Goal: Transaction & Acquisition: Purchase product/service

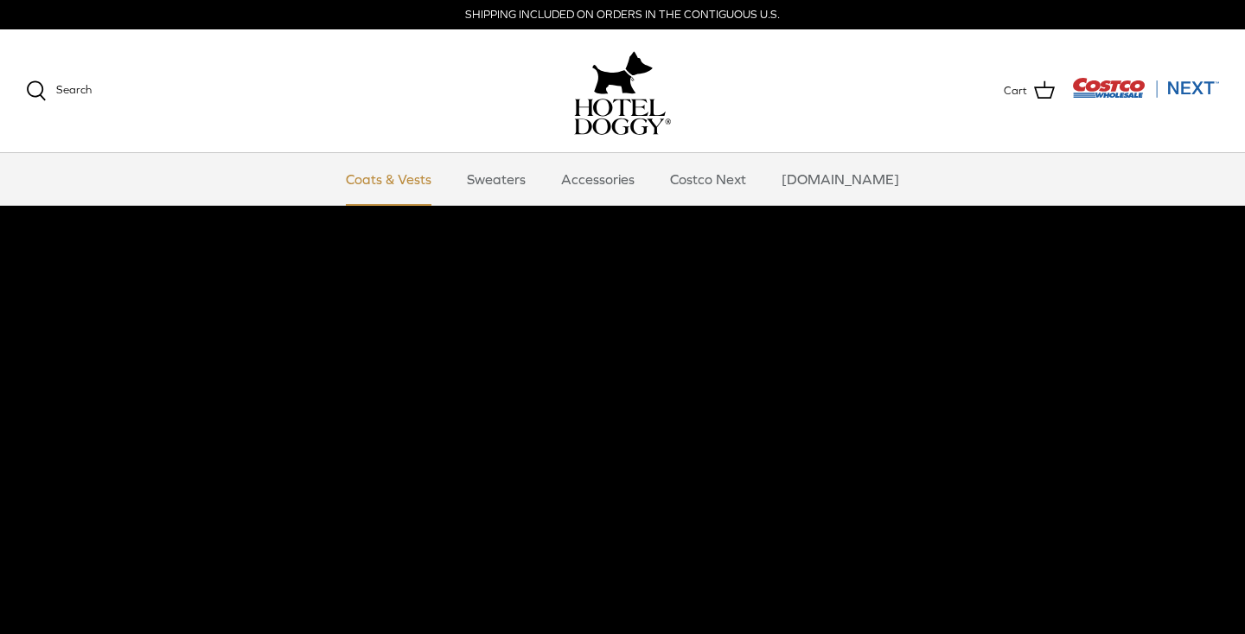
click at [443, 179] on link "Coats & Vests" at bounding box center [388, 179] width 117 height 52
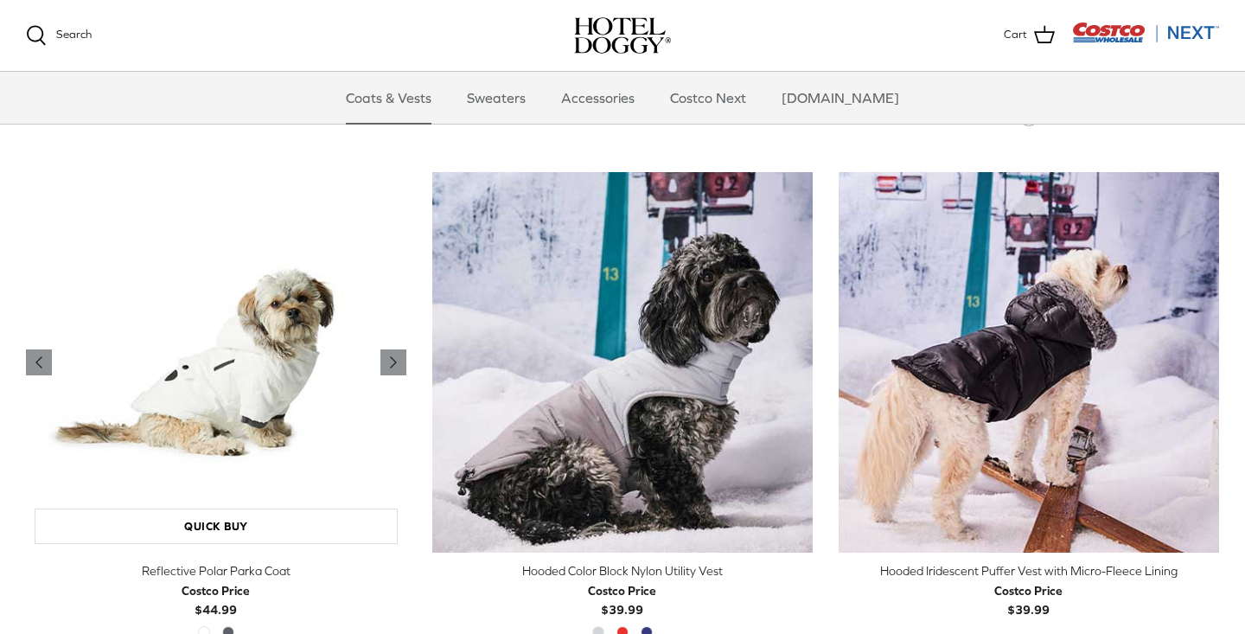
scroll to position [1394, 0]
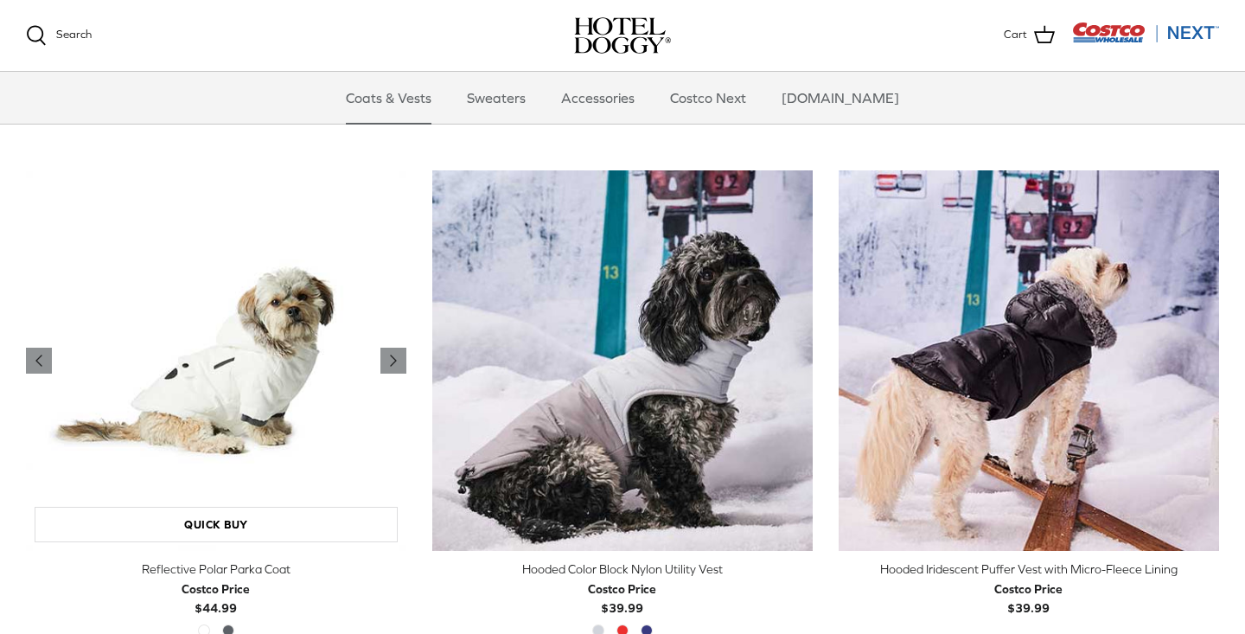
click at [219, 407] on img "Reflective Polar Parka Coat" at bounding box center [216, 360] width 380 height 380
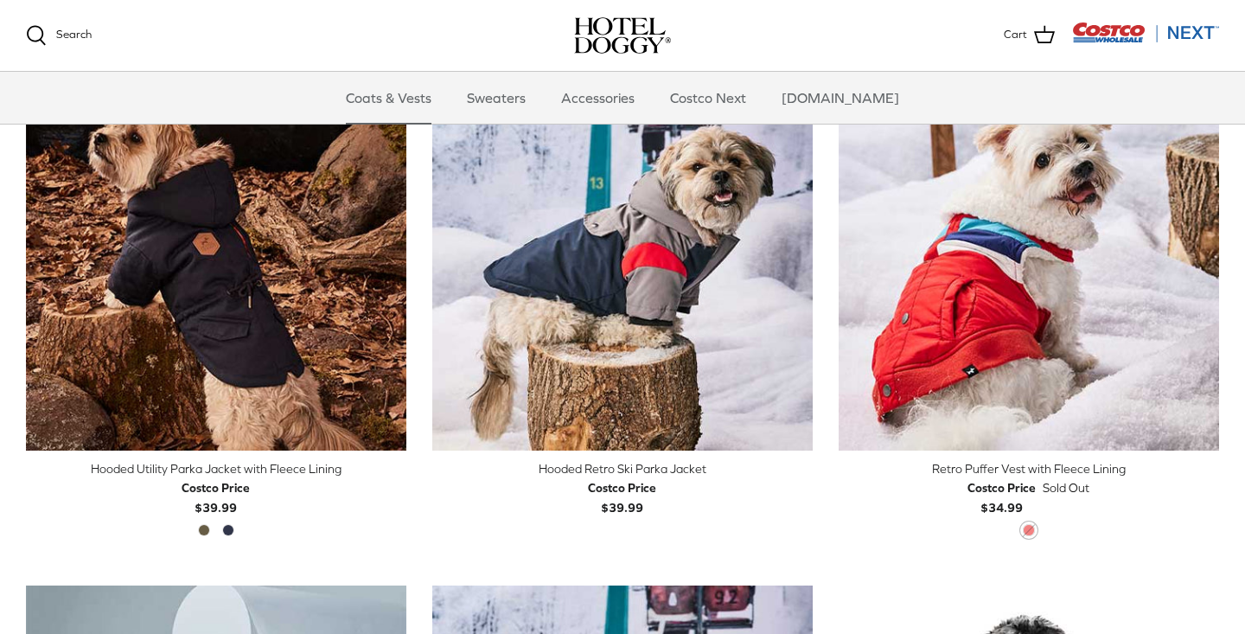
scroll to position [976, 0]
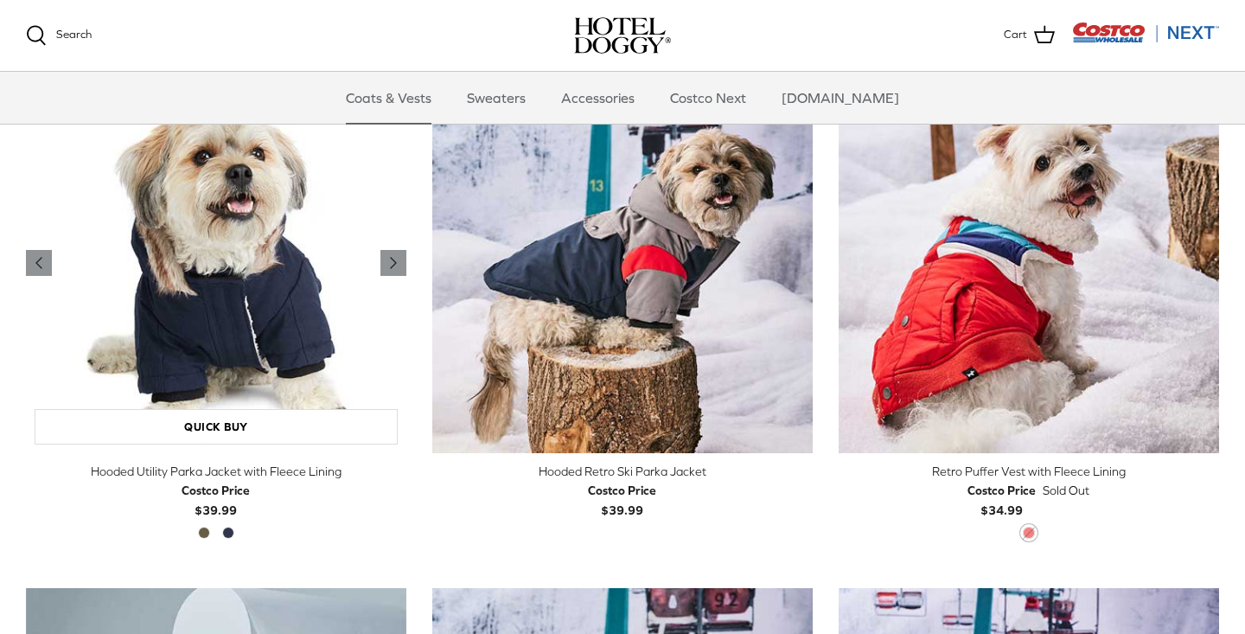
click at [246, 274] on img "Hooded Utility Parka Jacket with Fleece Lining" at bounding box center [216, 263] width 380 height 380
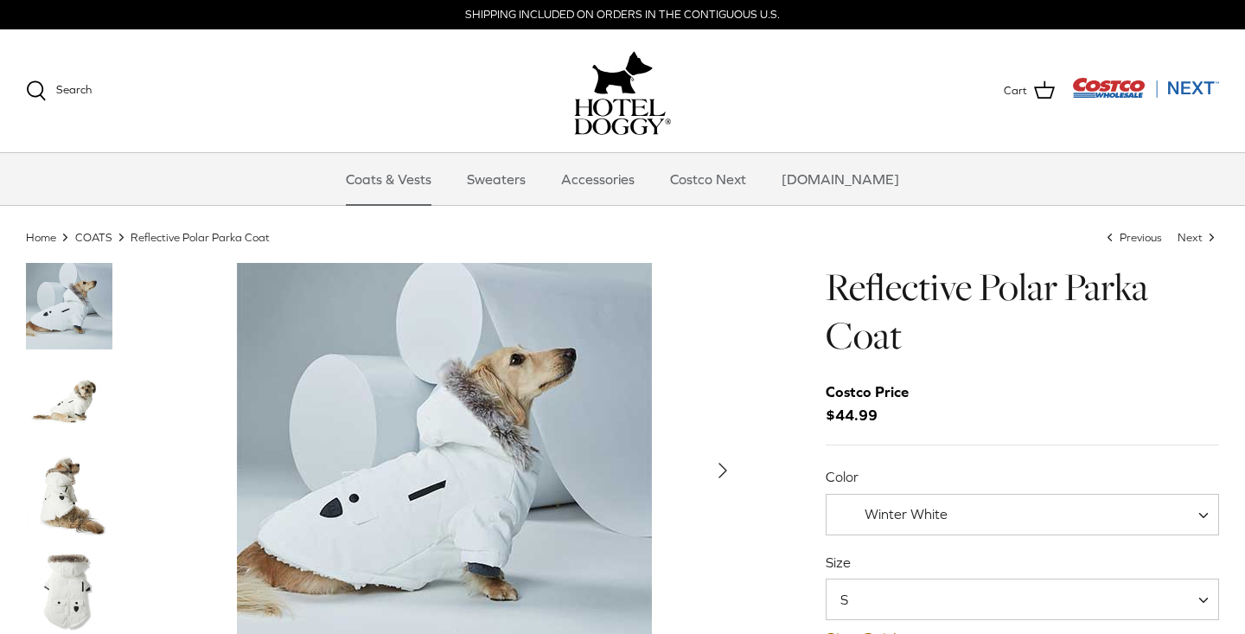
click at [92, 511] on img "Thumbnail Link" at bounding box center [69, 496] width 86 height 86
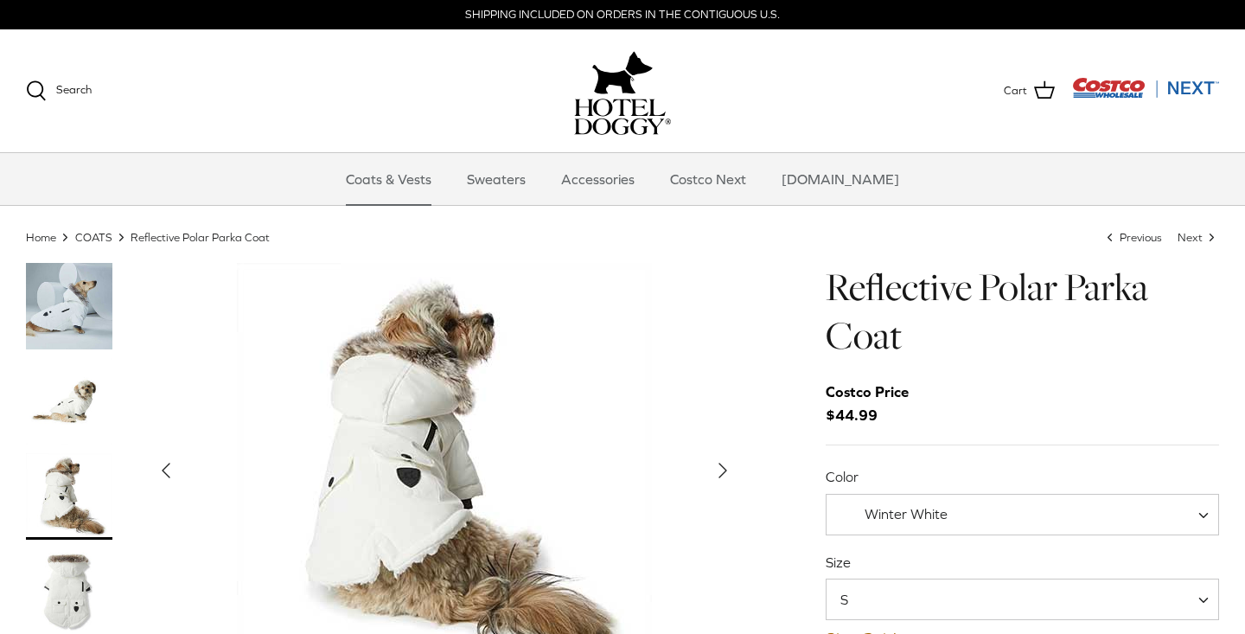
click at [938, 508] on span "Winter White" at bounding box center [906, 514] width 83 height 16
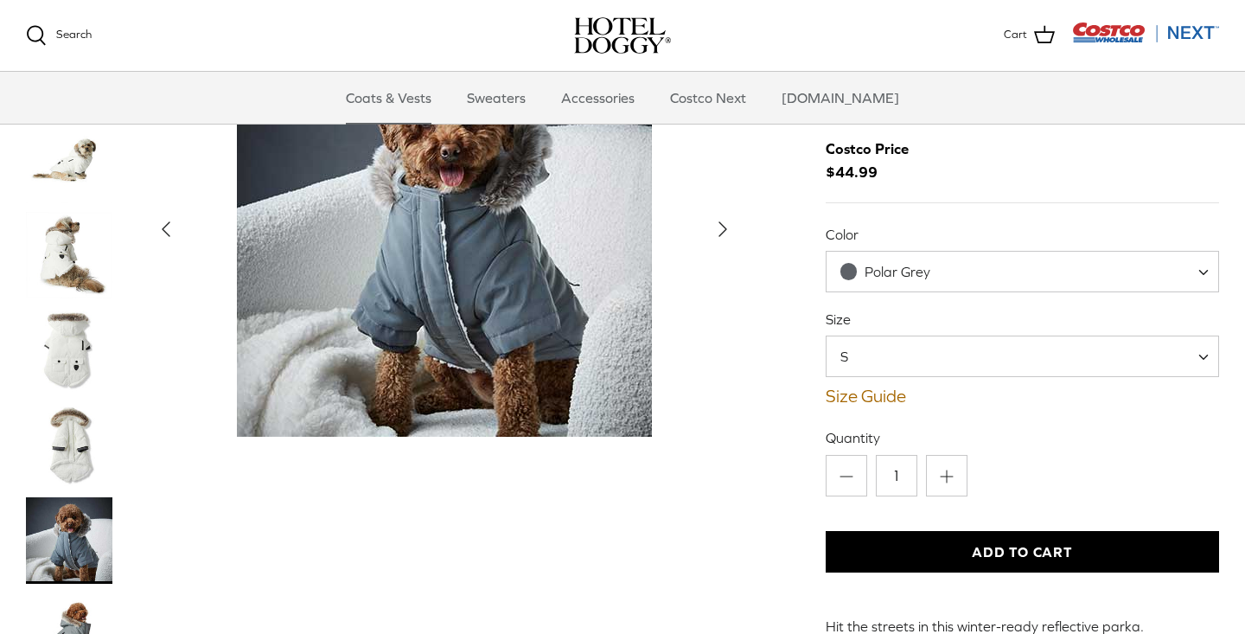
scroll to position [68, 0]
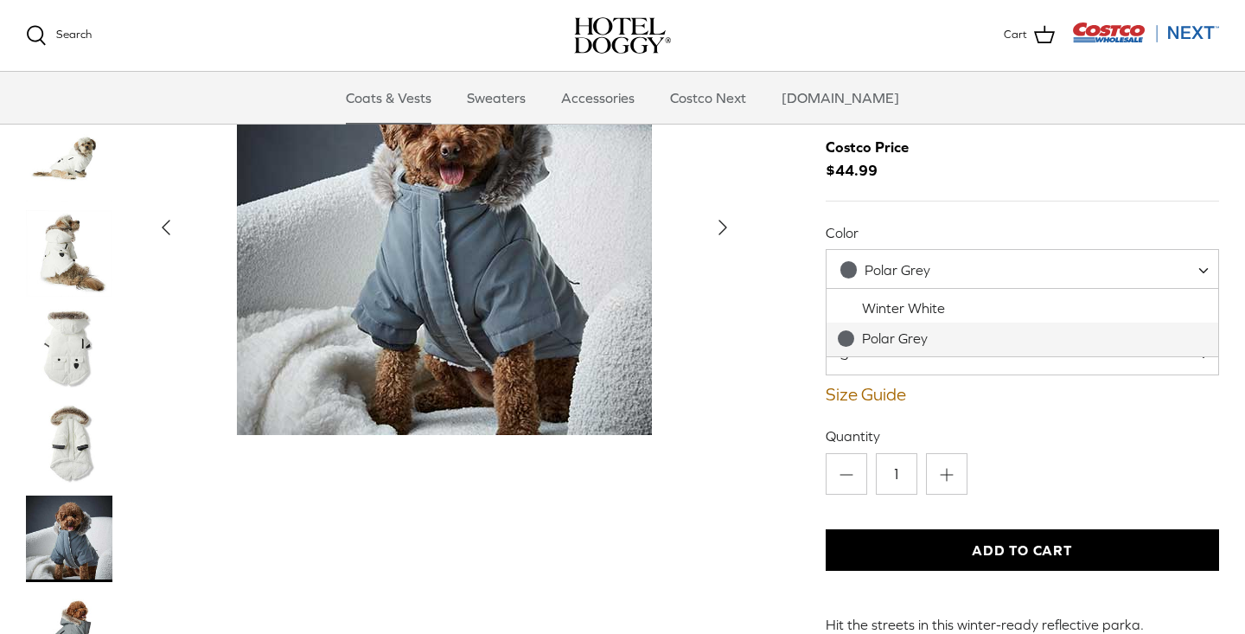
click at [915, 272] on span "Polar Grey" at bounding box center [898, 270] width 66 height 16
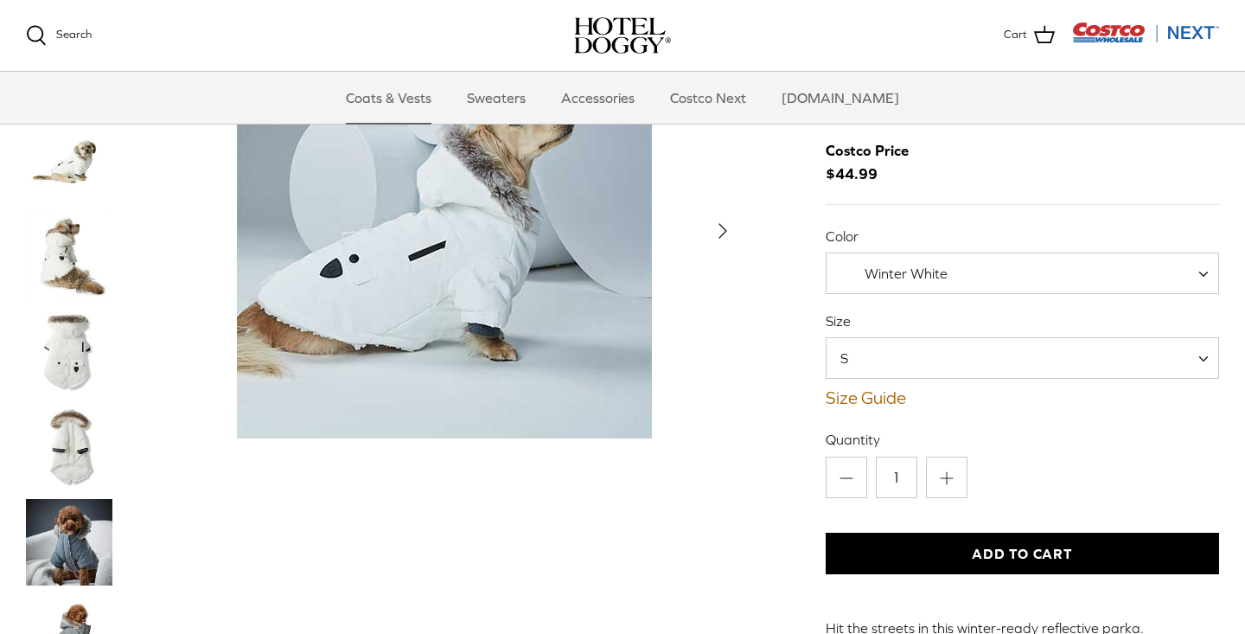
scroll to position [65, 0]
click at [889, 272] on span "Winter White" at bounding box center [906, 273] width 83 height 16
select select "Polar Grey"
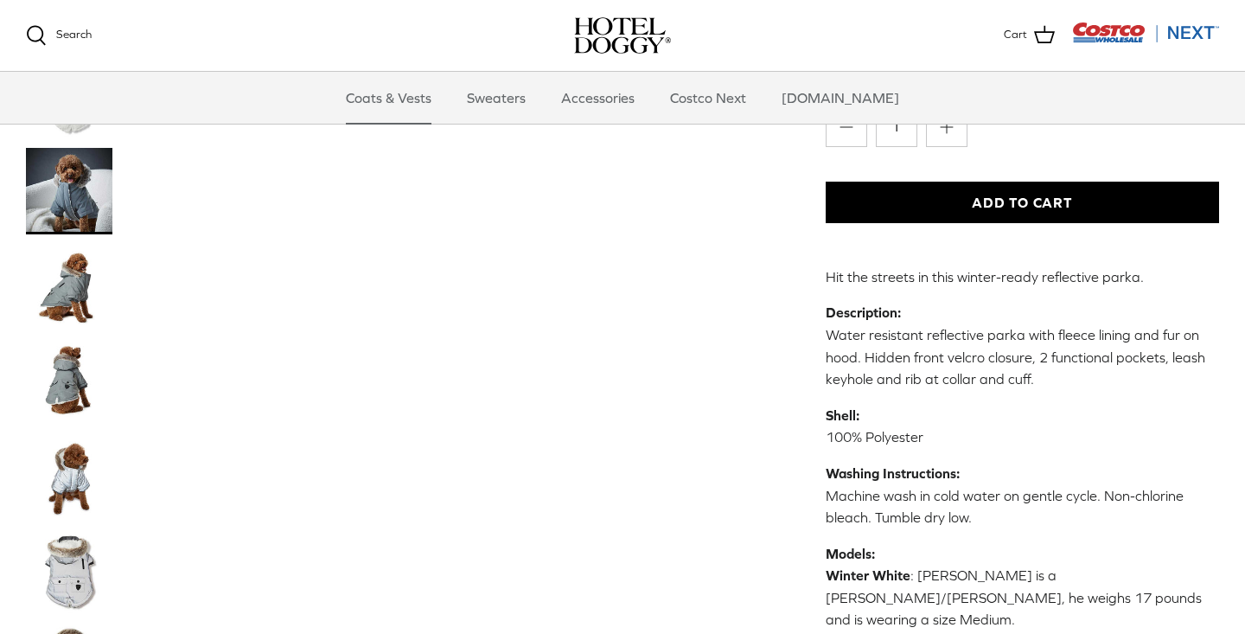
scroll to position [419, 0]
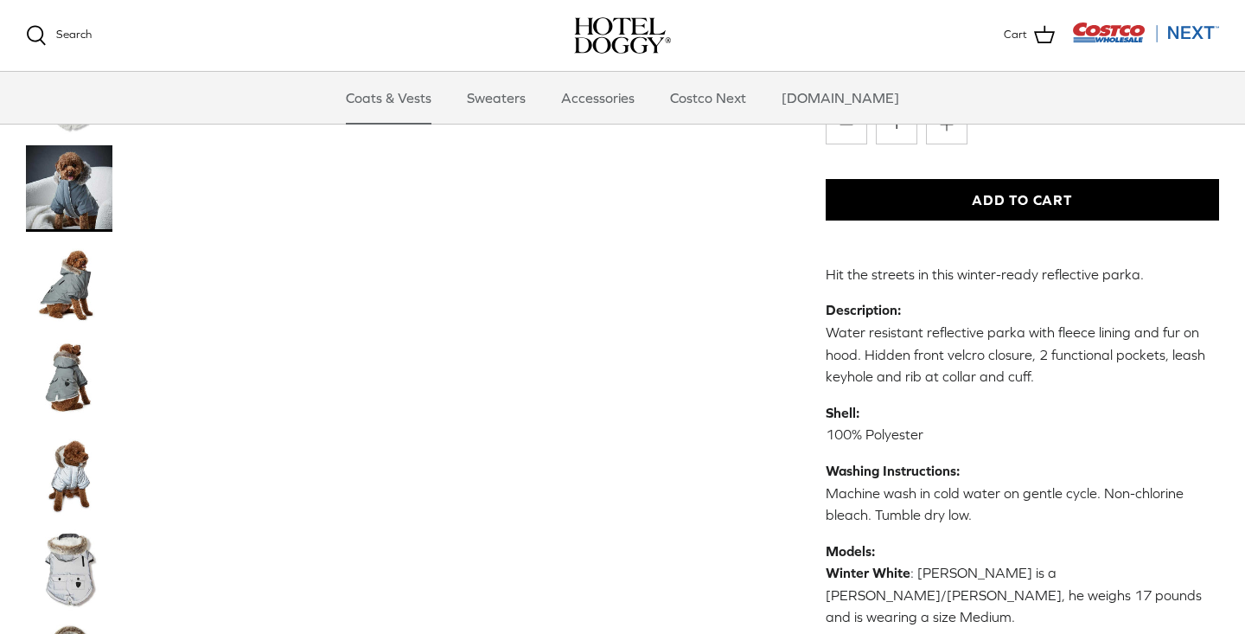
click at [70, 370] on img "Thumbnail Link" at bounding box center [69, 379] width 86 height 86
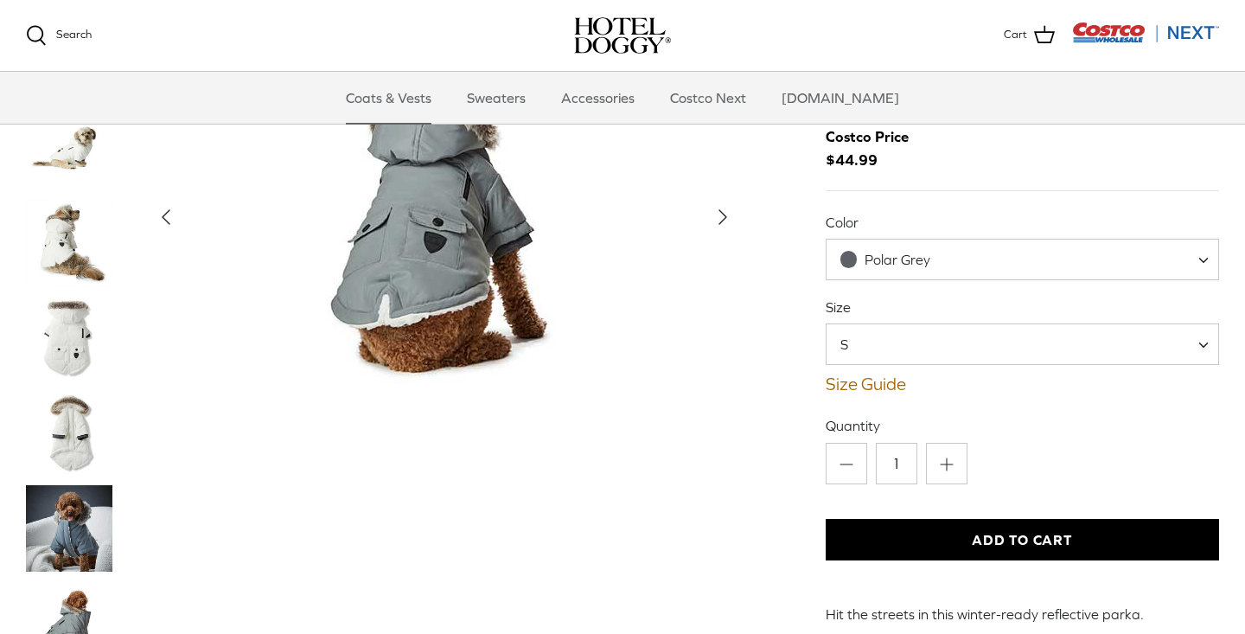
scroll to position [73, 0]
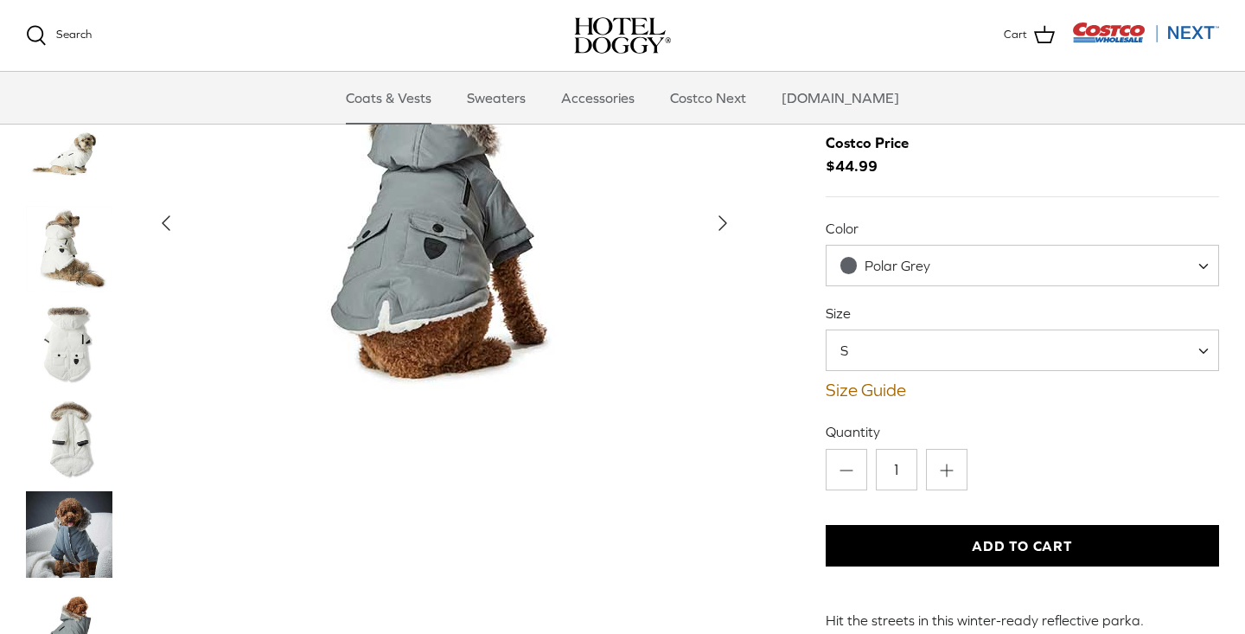
click at [976, 336] on span "S" at bounding box center [1022, 350] width 393 height 42
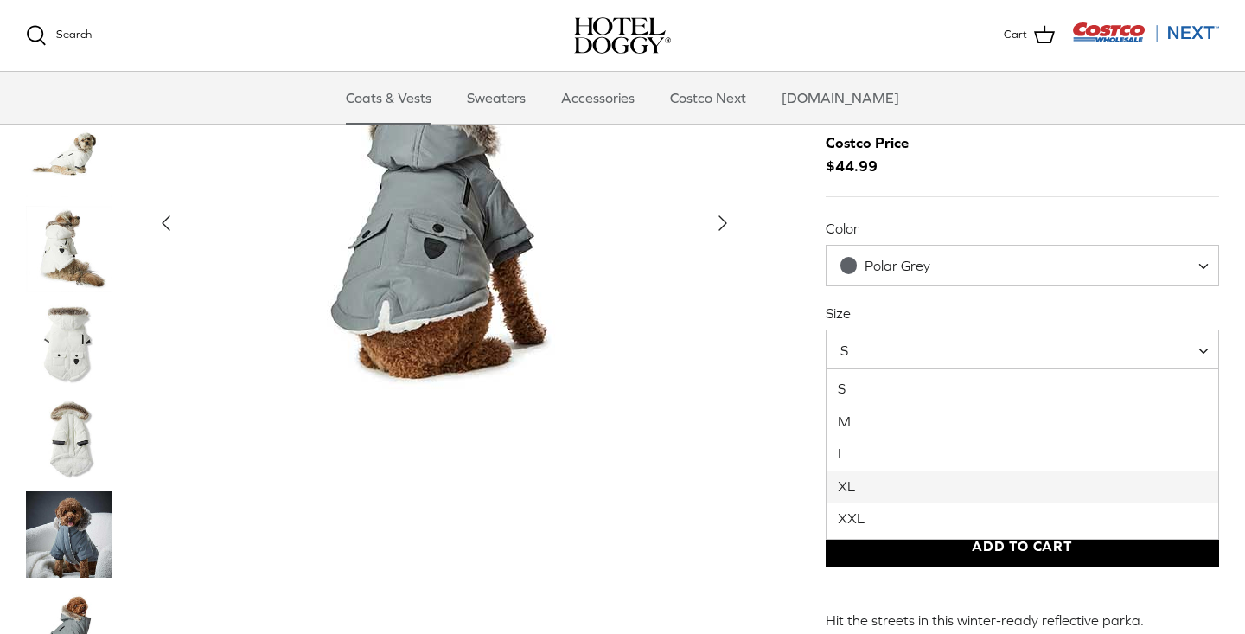
select select "XL"
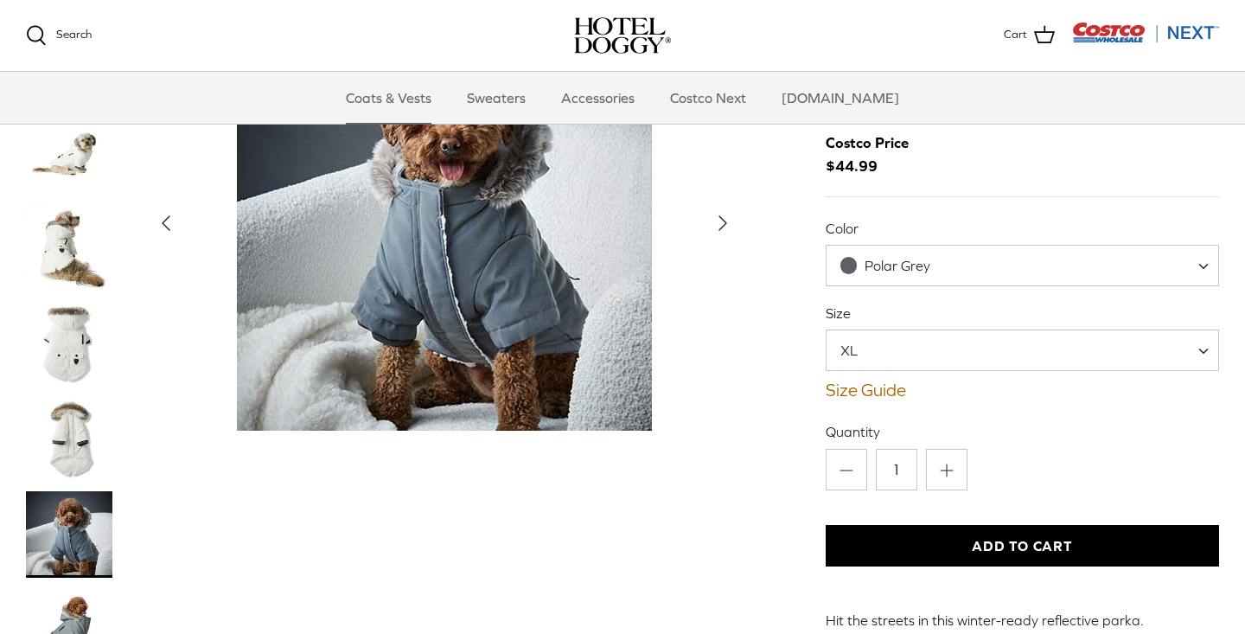
click at [56, 158] on img "Thumbnail Link" at bounding box center [69, 154] width 86 height 86
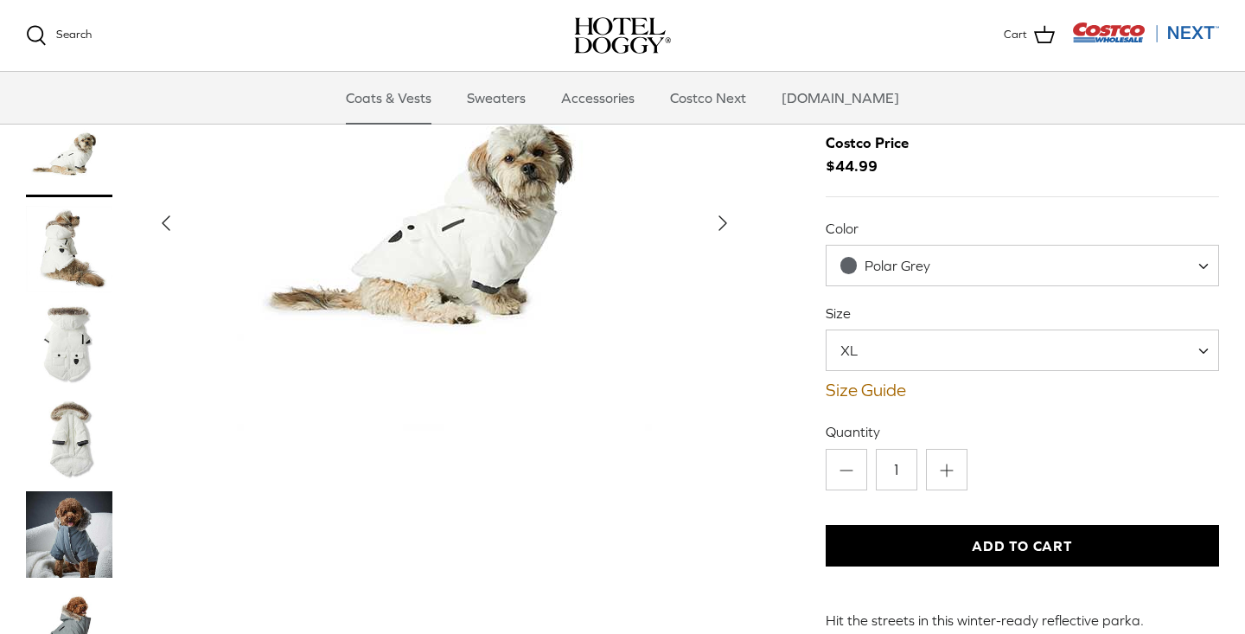
click at [74, 234] on img "Thumbnail Link" at bounding box center [69, 249] width 86 height 86
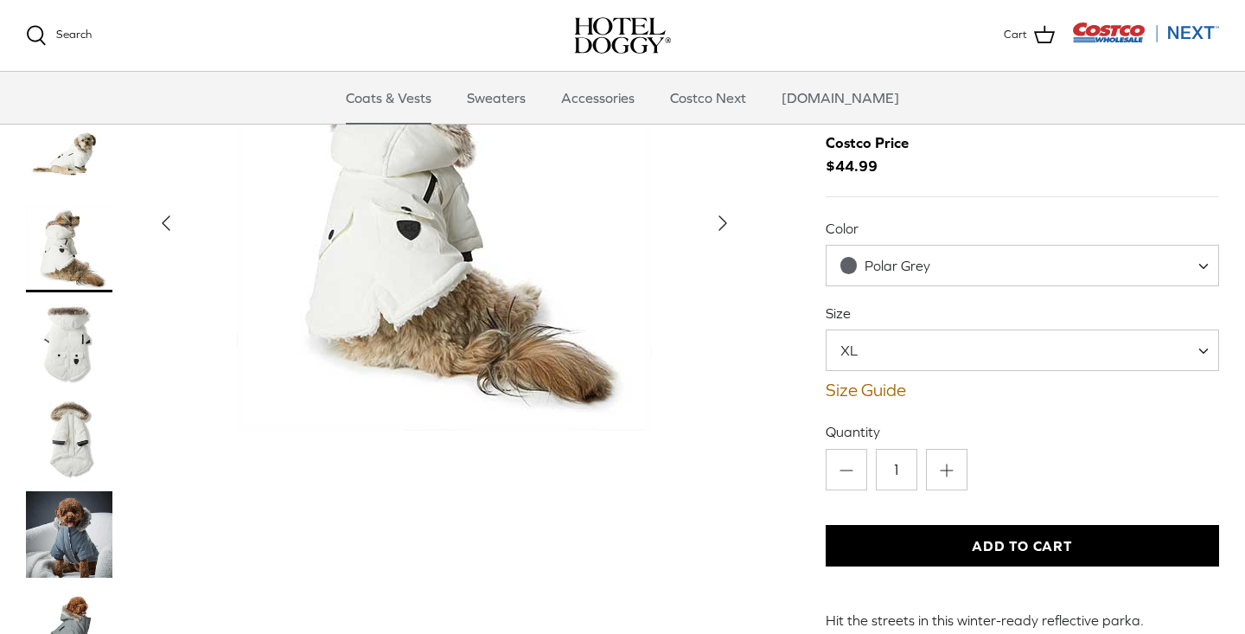
click at [71, 332] on img "Thumbnail Link" at bounding box center [69, 344] width 86 height 86
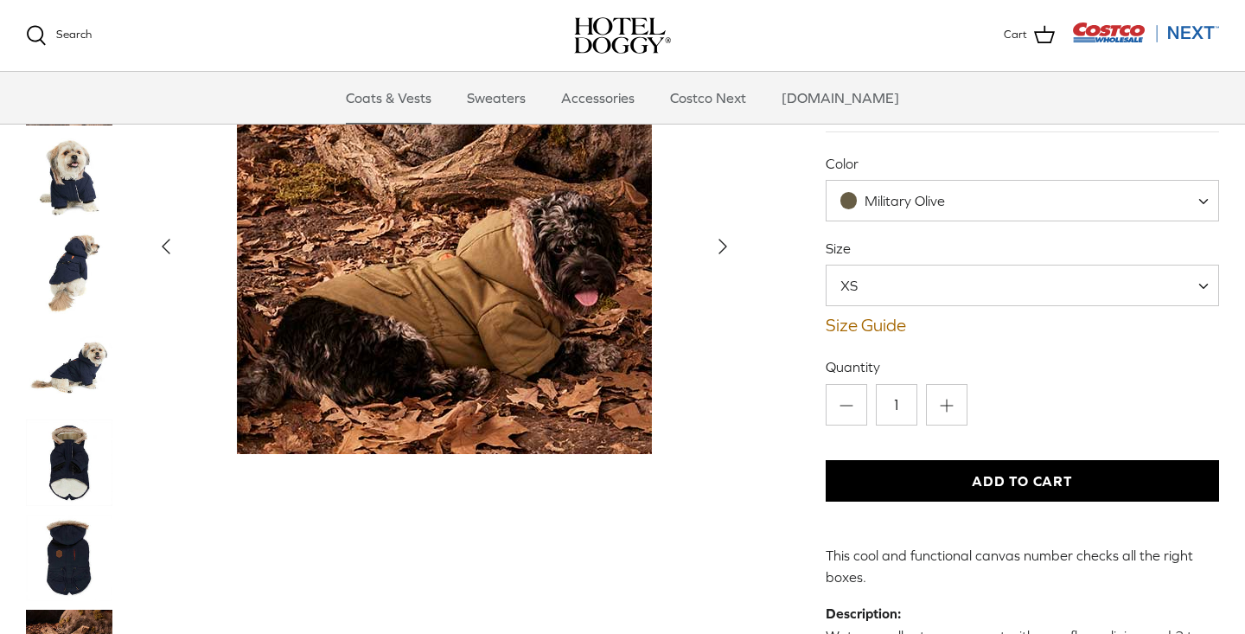
scroll to position [140, 0]
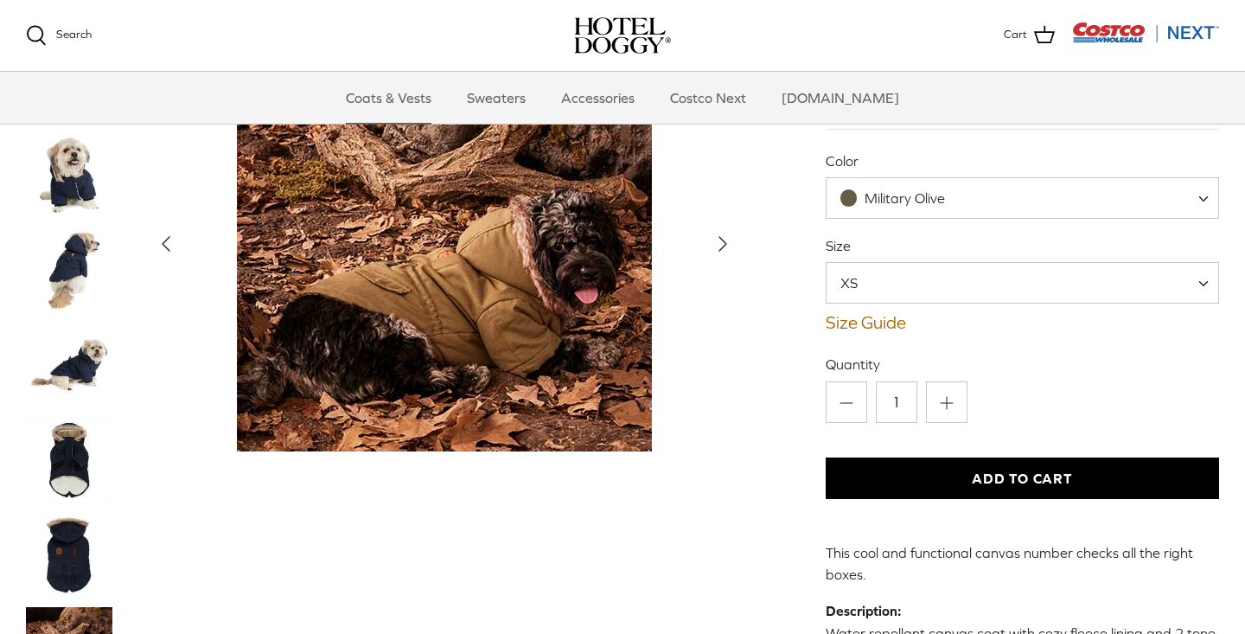
click at [957, 190] on span "Military Olive" at bounding box center [904, 198] width 154 height 18
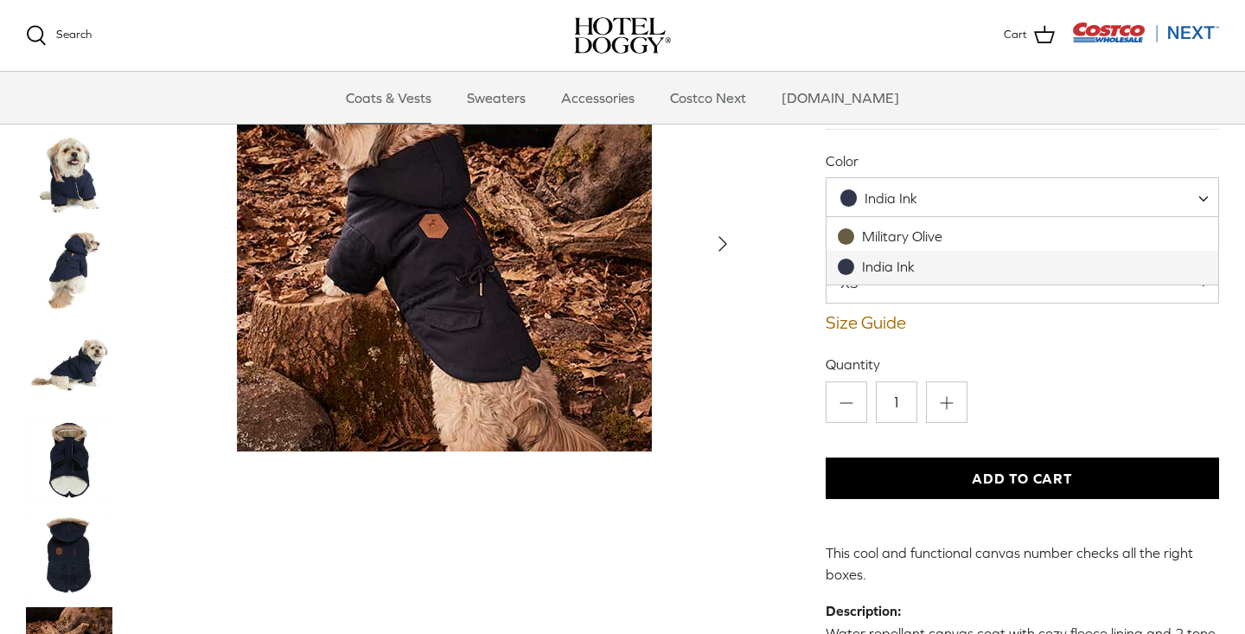
click at [893, 193] on span "India Ink" at bounding box center [891, 198] width 53 height 16
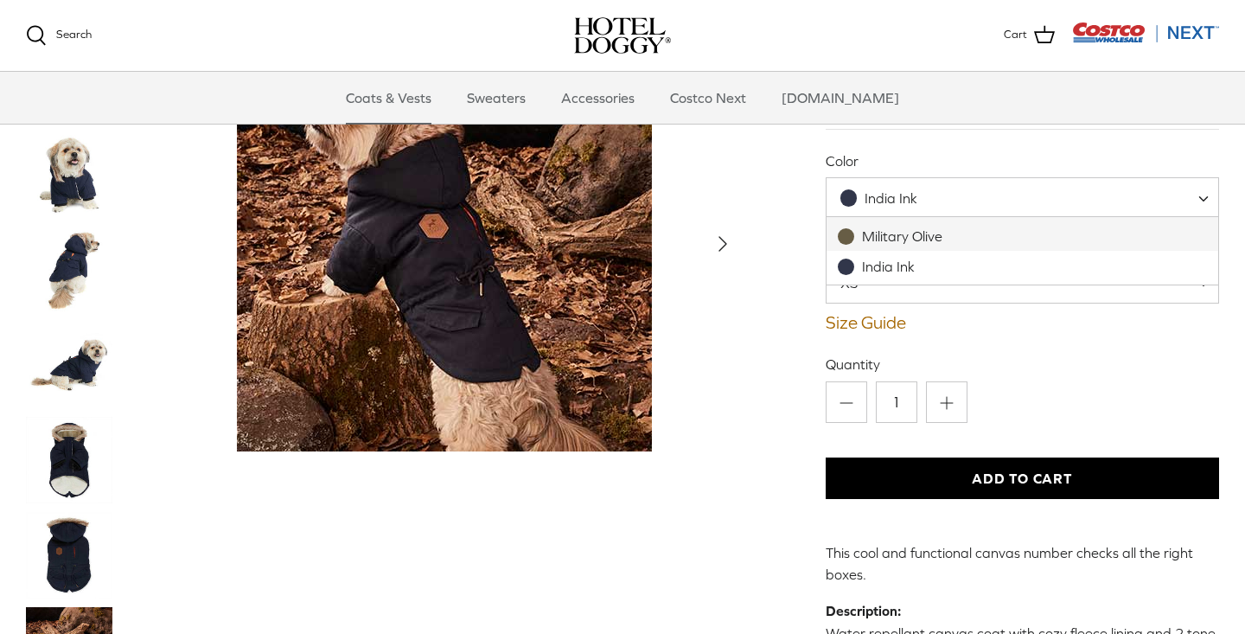
select select "Military Olive"
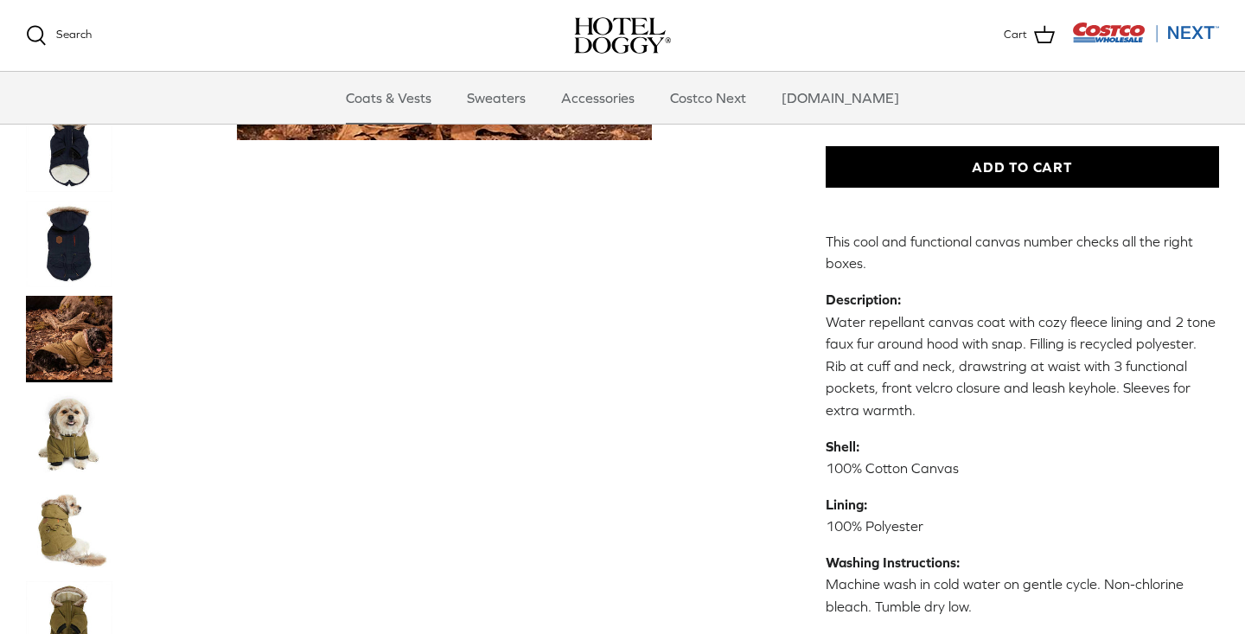
scroll to position [453, 0]
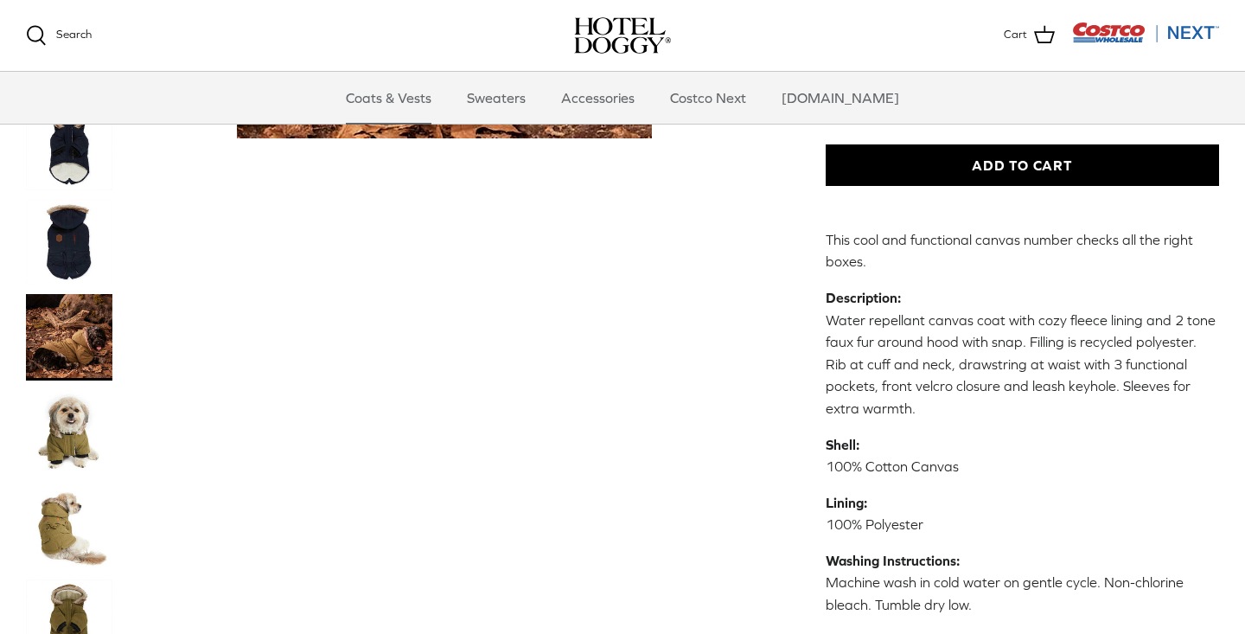
click at [83, 388] on img "Thumbnail Link" at bounding box center [69, 431] width 86 height 86
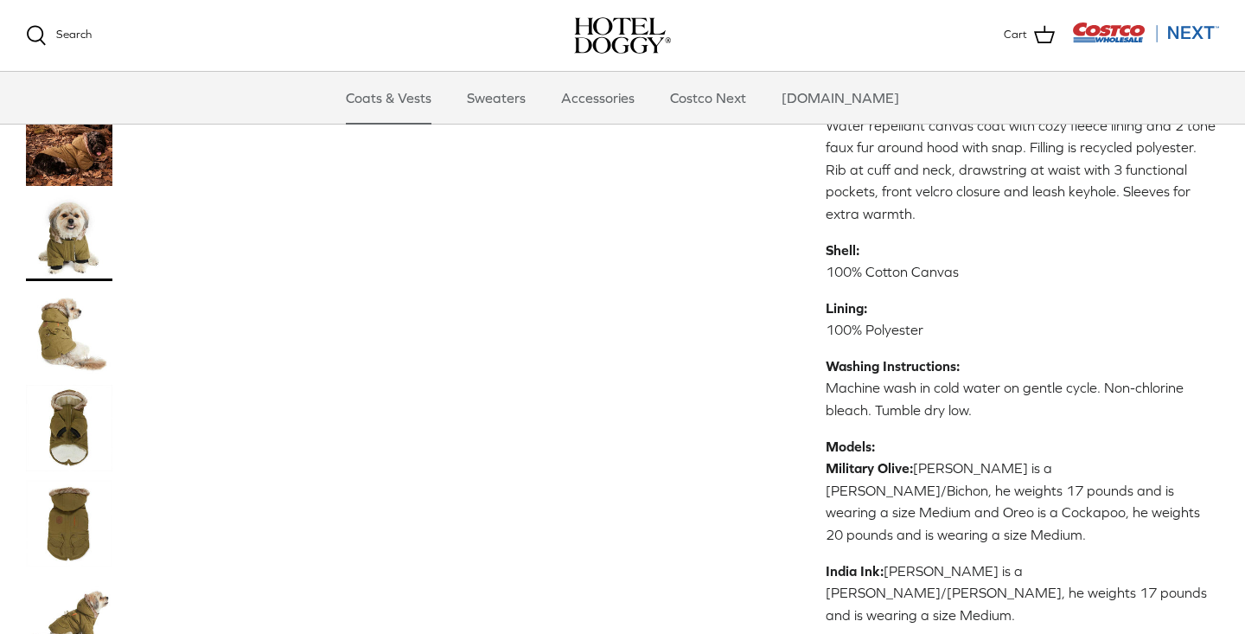
scroll to position [661, 0]
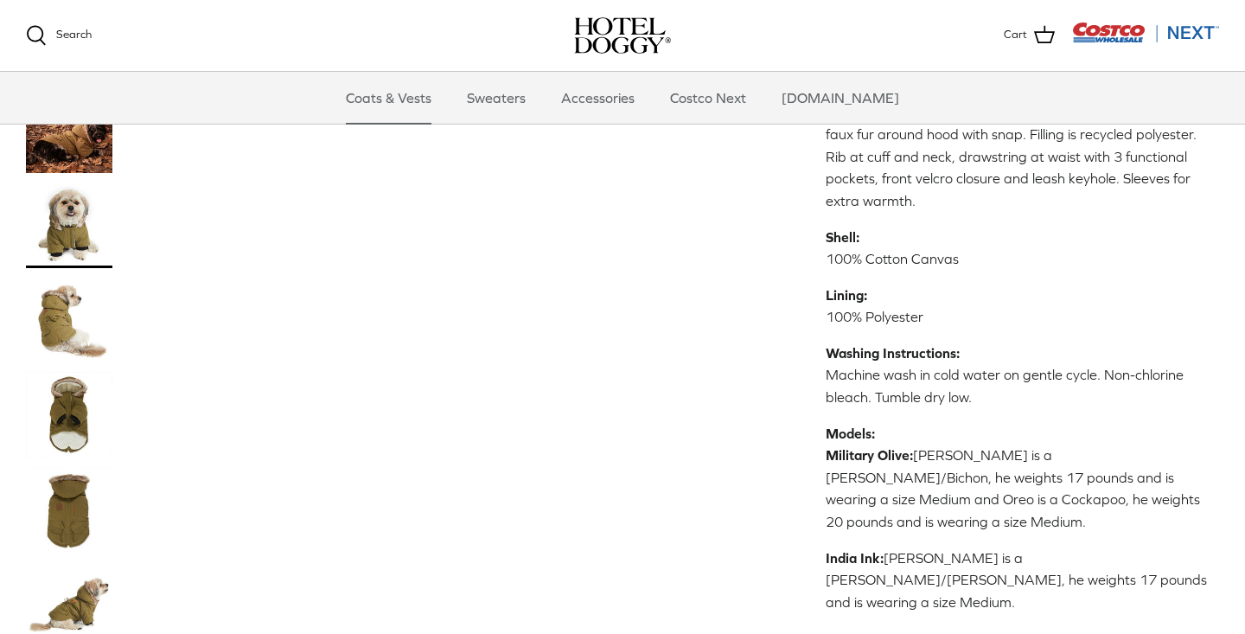
click at [61, 371] on img "Thumbnail Link" at bounding box center [69, 414] width 86 height 86
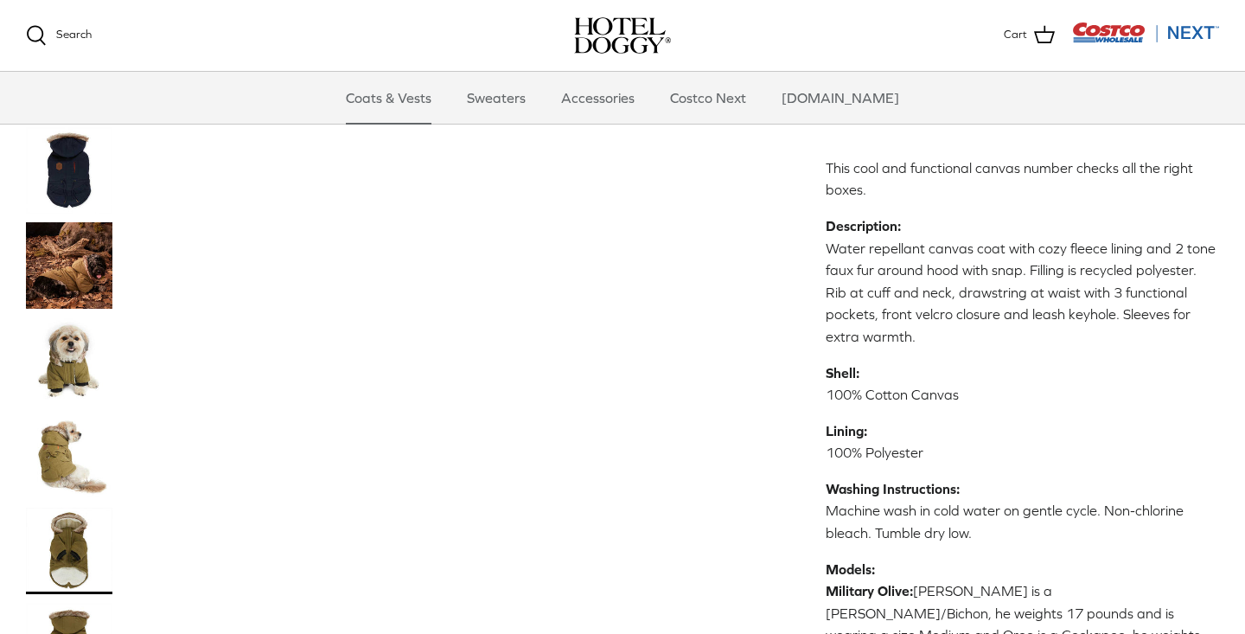
scroll to position [526, 0]
drag, startPoint x: 57, startPoint y: 563, endPoint x: 66, endPoint y: 560, distance: 9.0
click at [57, 601] on img "Thumbnail Link" at bounding box center [69, 644] width 86 height 86
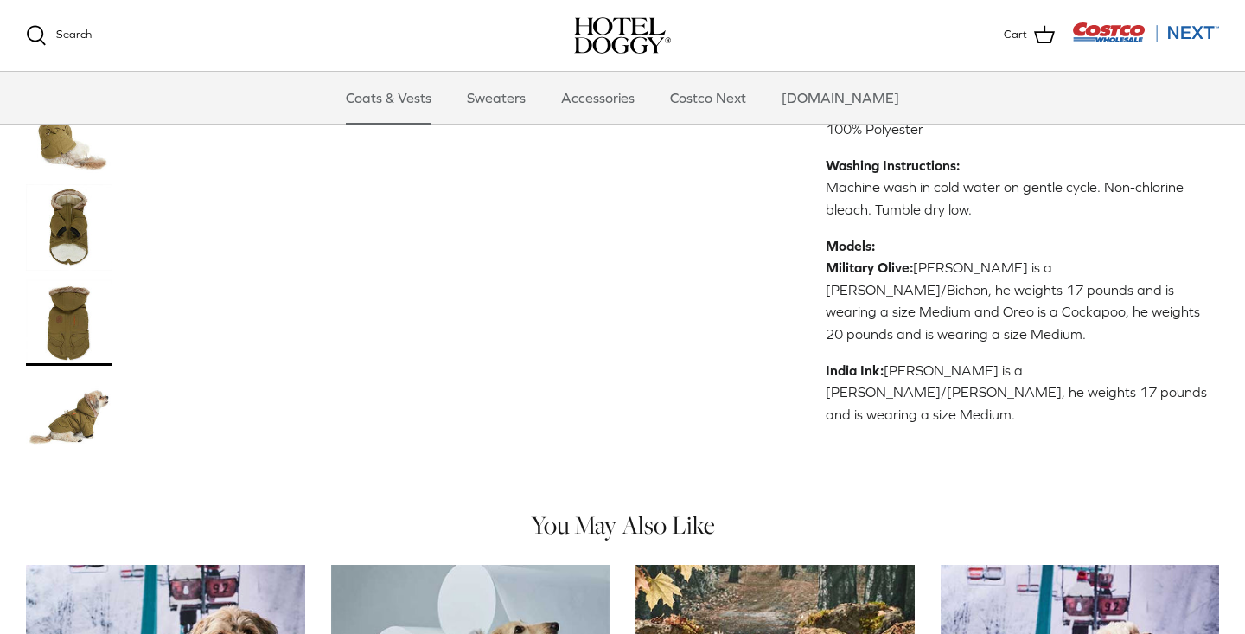
scroll to position [850, 0]
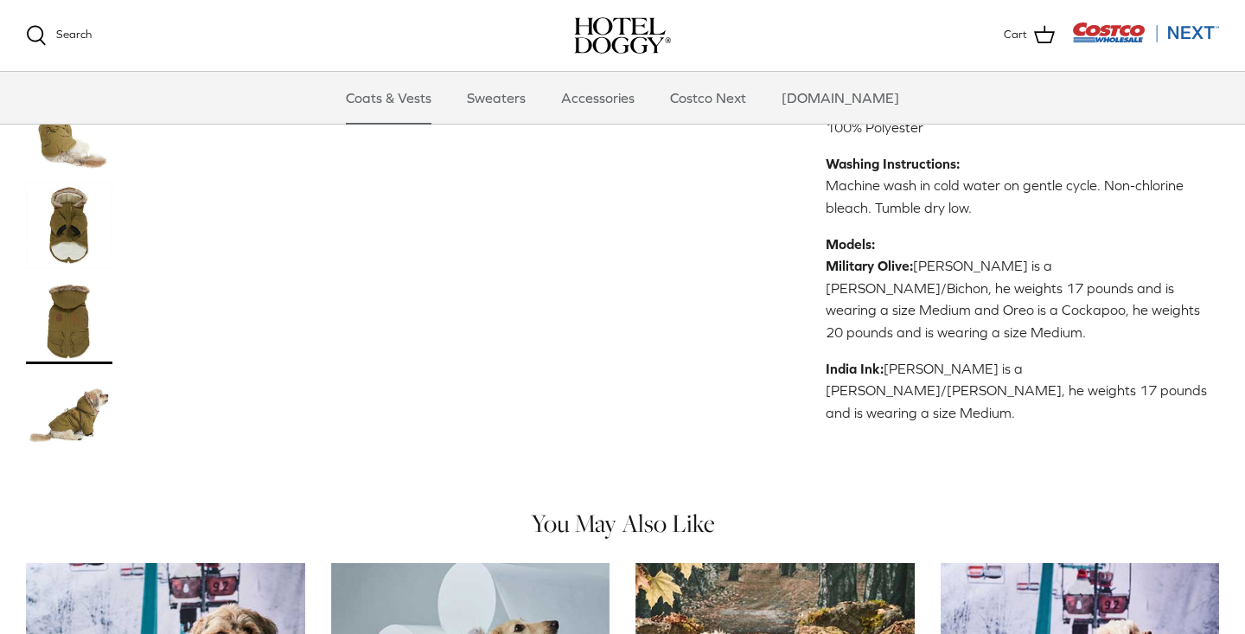
click at [75, 372] on img "Thumbnail Link" at bounding box center [69, 415] width 86 height 86
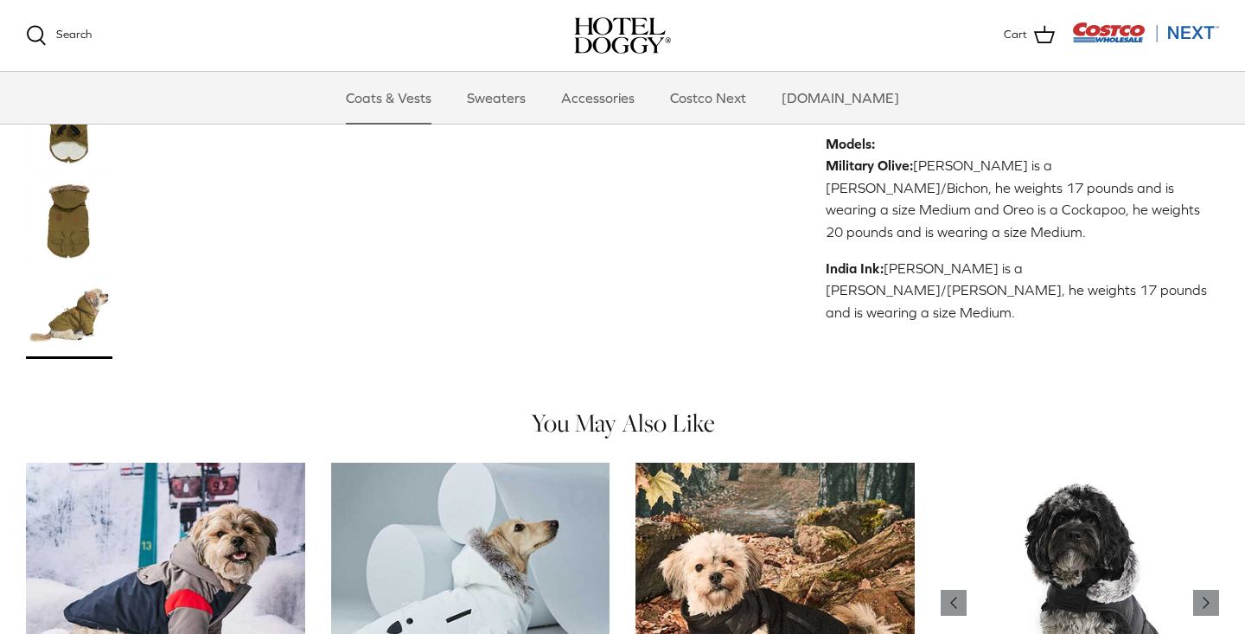
scroll to position [919, 1]
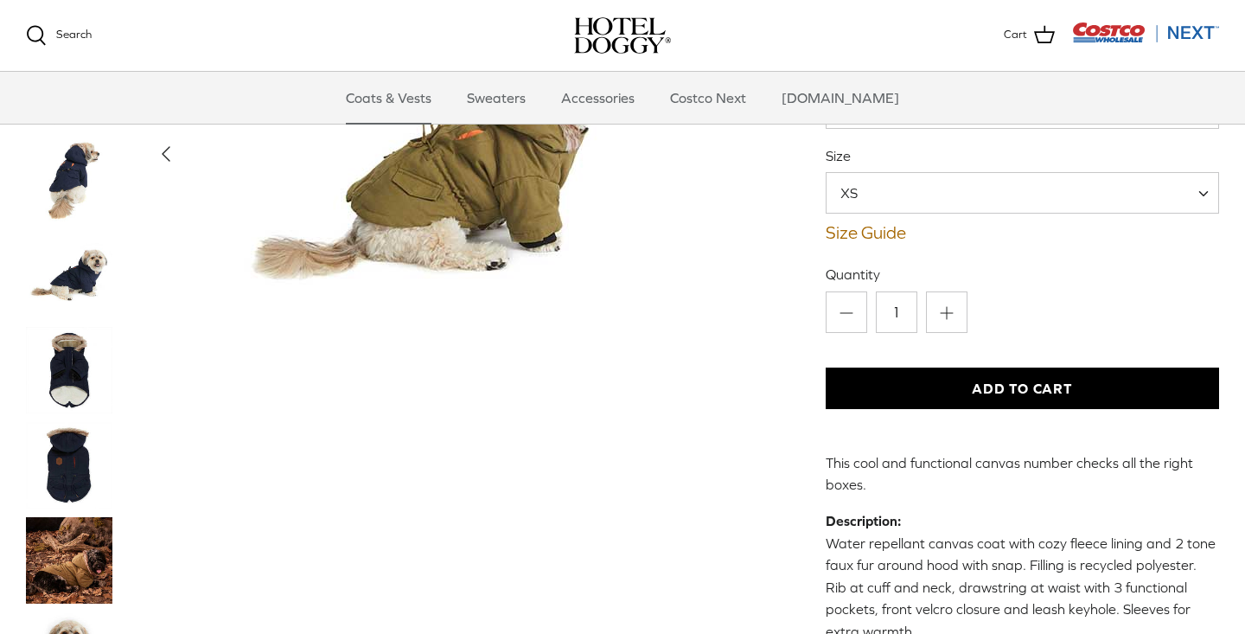
click at [911, 187] on span "XS" at bounding box center [1022, 193] width 393 height 42
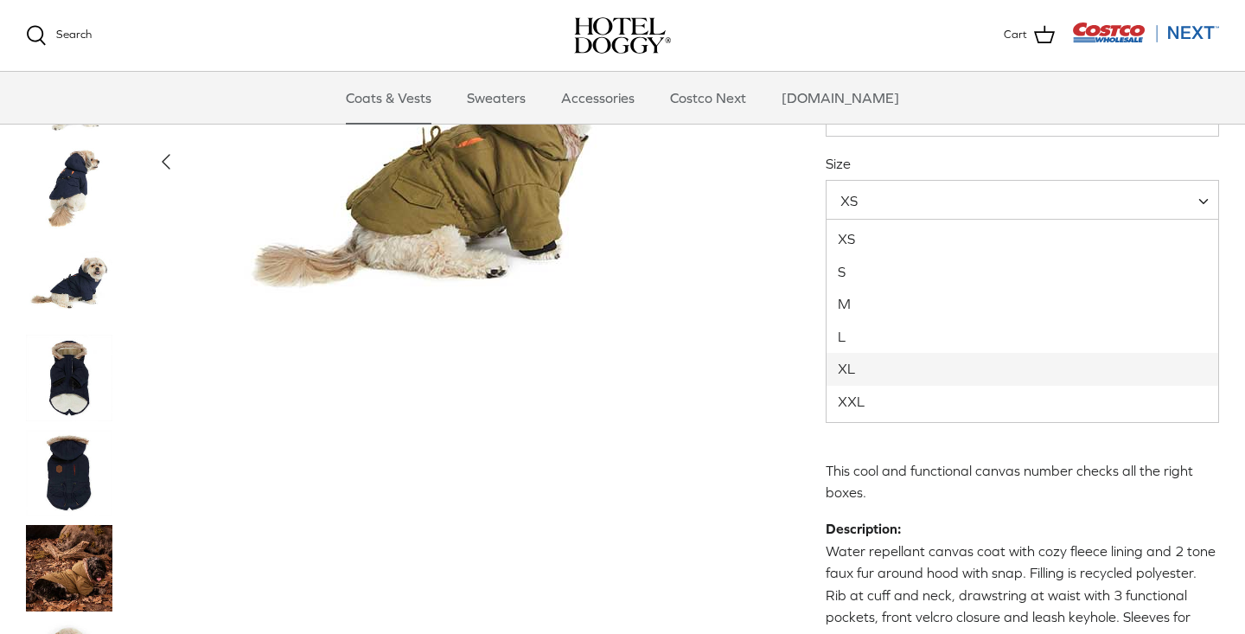
select select "XL"
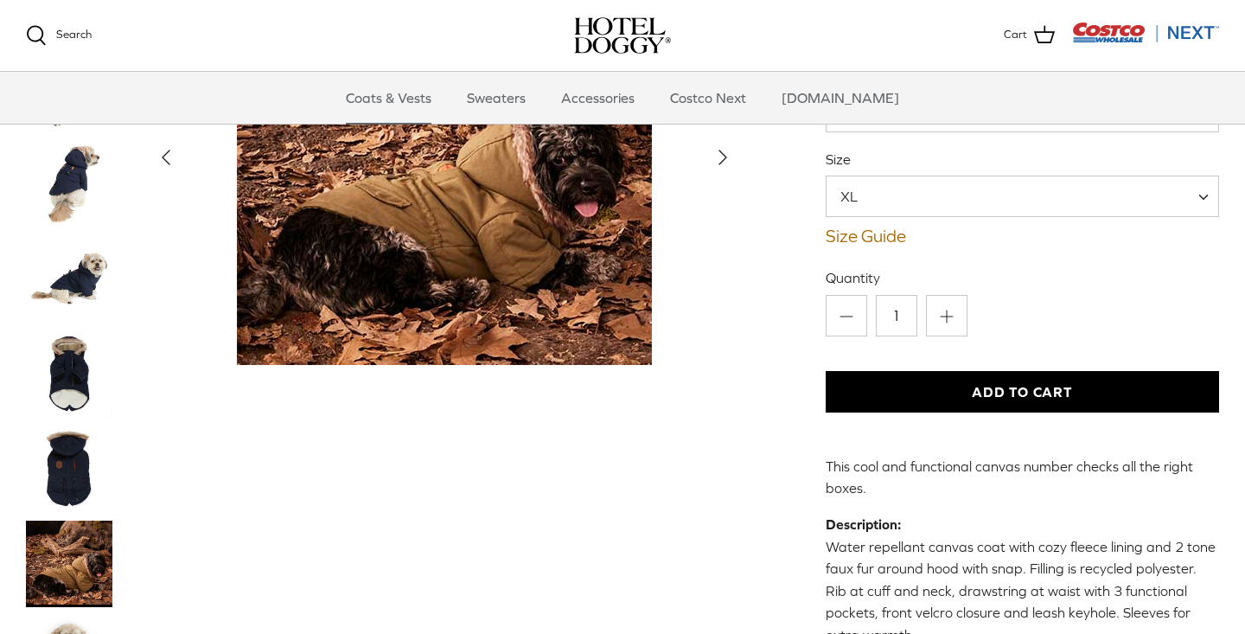
click at [1035, 396] on button "Add to Cart" at bounding box center [1022, 392] width 393 height 42
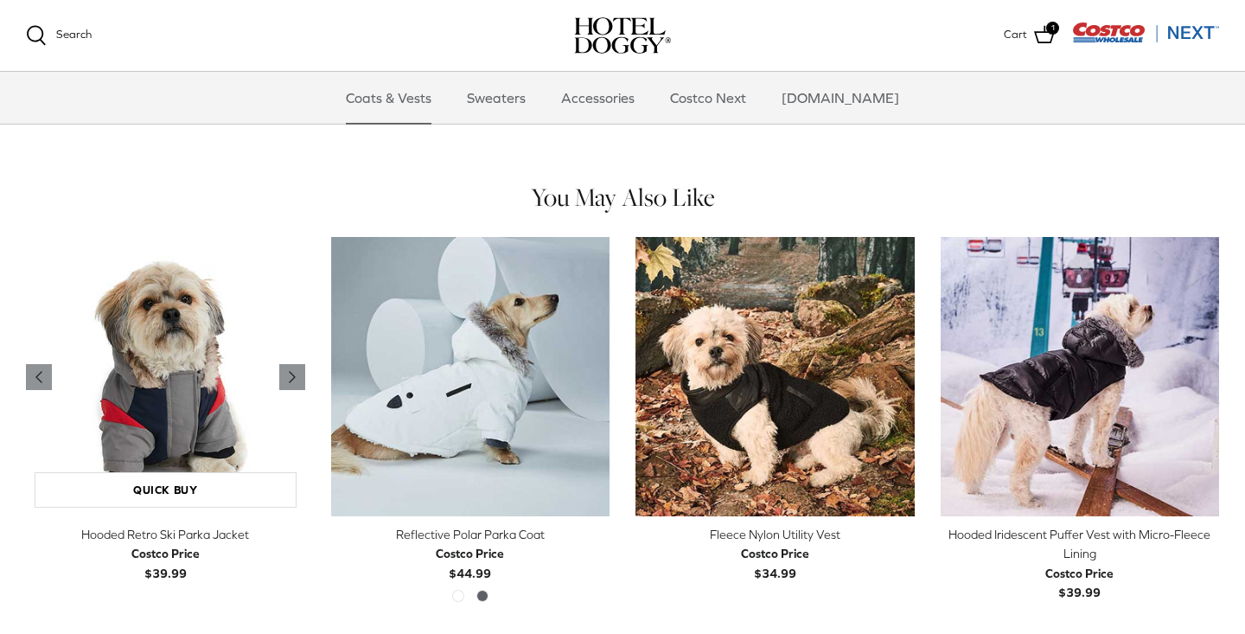
scroll to position [1177, 0]
click at [220, 337] on img "Hooded Retro Ski Parka Jacket" at bounding box center [165, 375] width 279 height 279
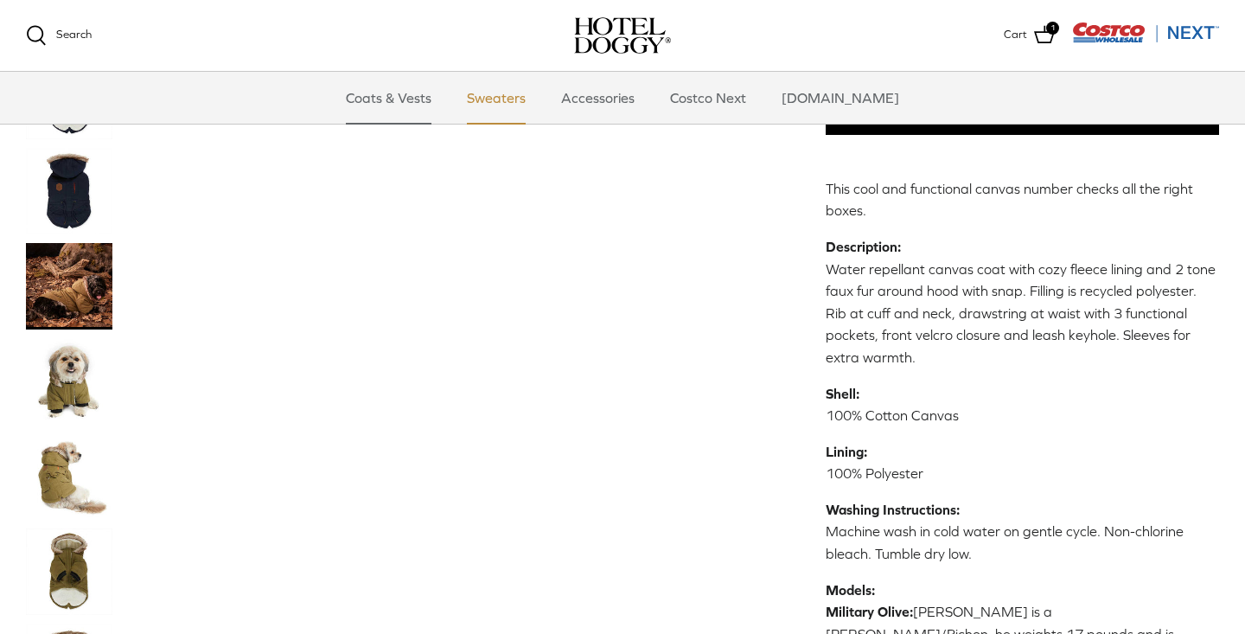
scroll to position [503, 0]
click at [503, 99] on link "Sweaters" at bounding box center [496, 98] width 90 height 52
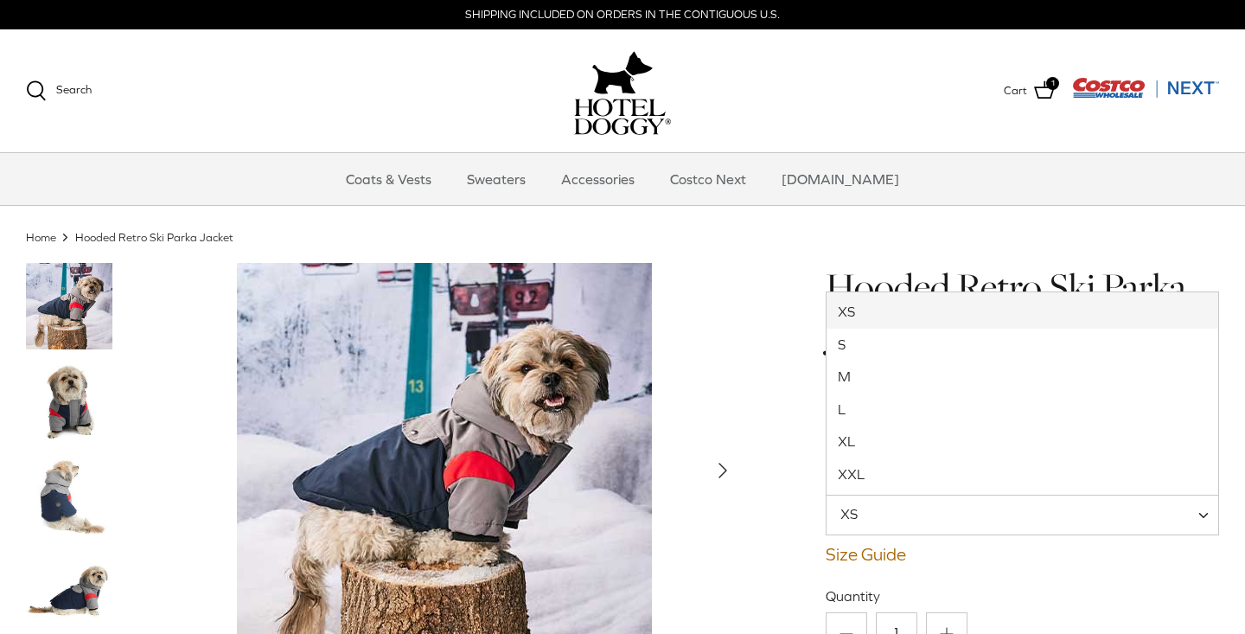
click at [967, 515] on span "XS" at bounding box center [1022, 515] width 393 height 42
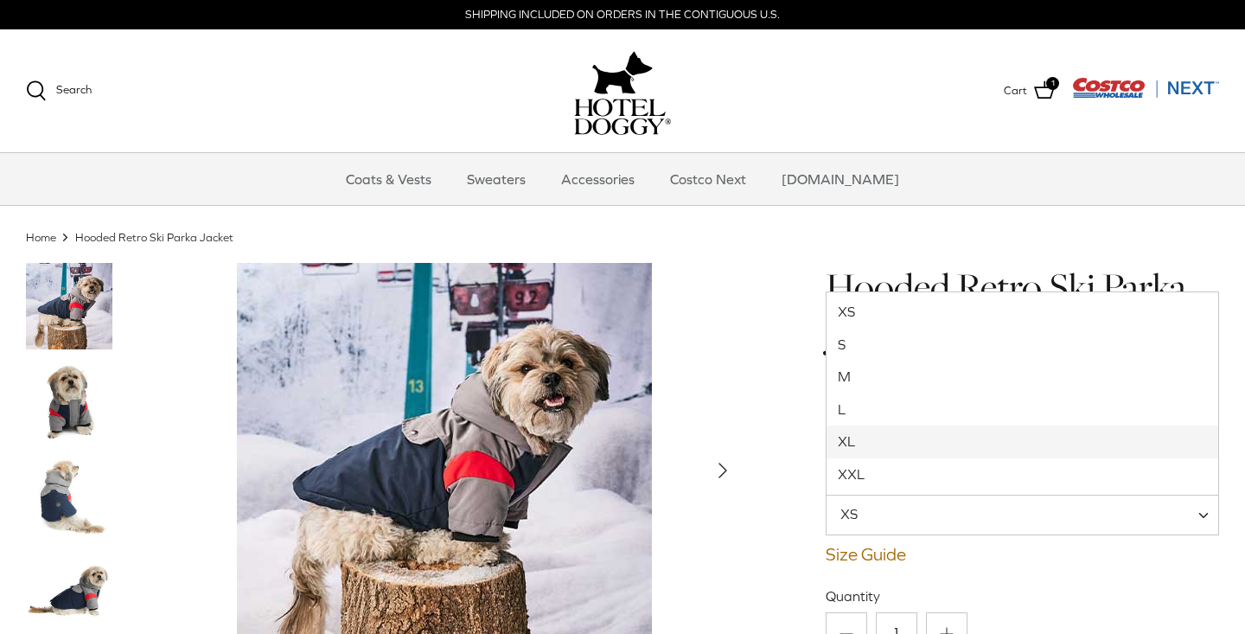
select select "XL"
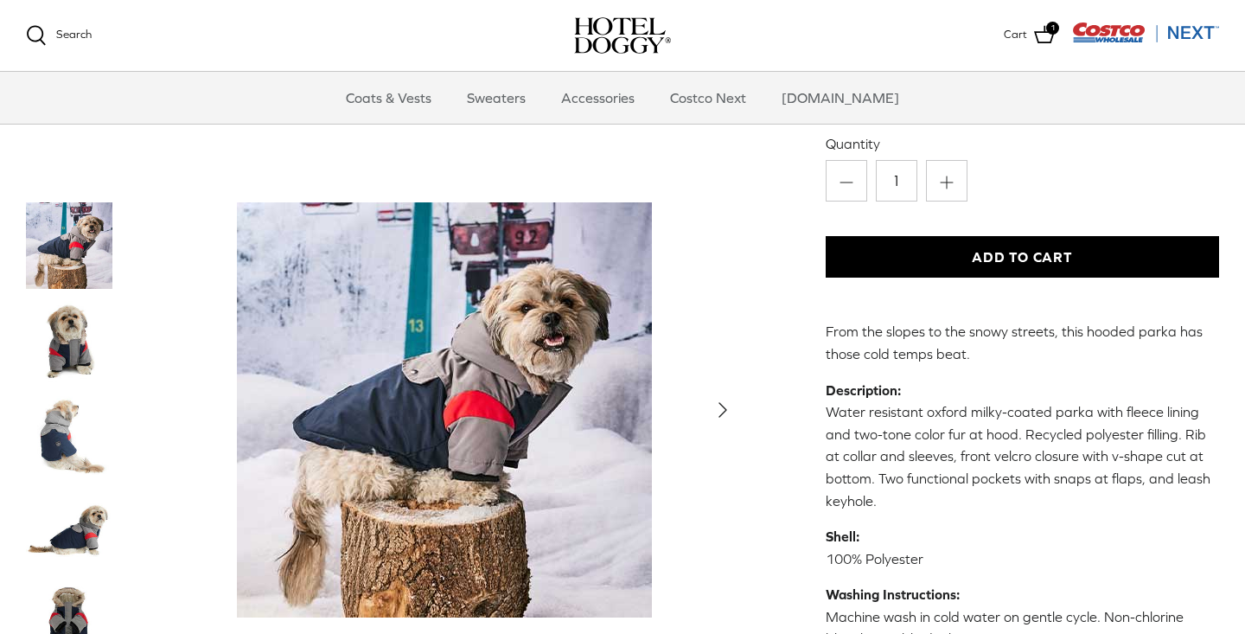
scroll to position [277, 0]
click at [975, 259] on button "Add to Cart" at bounding box center [1022, 256] width 393 height 42
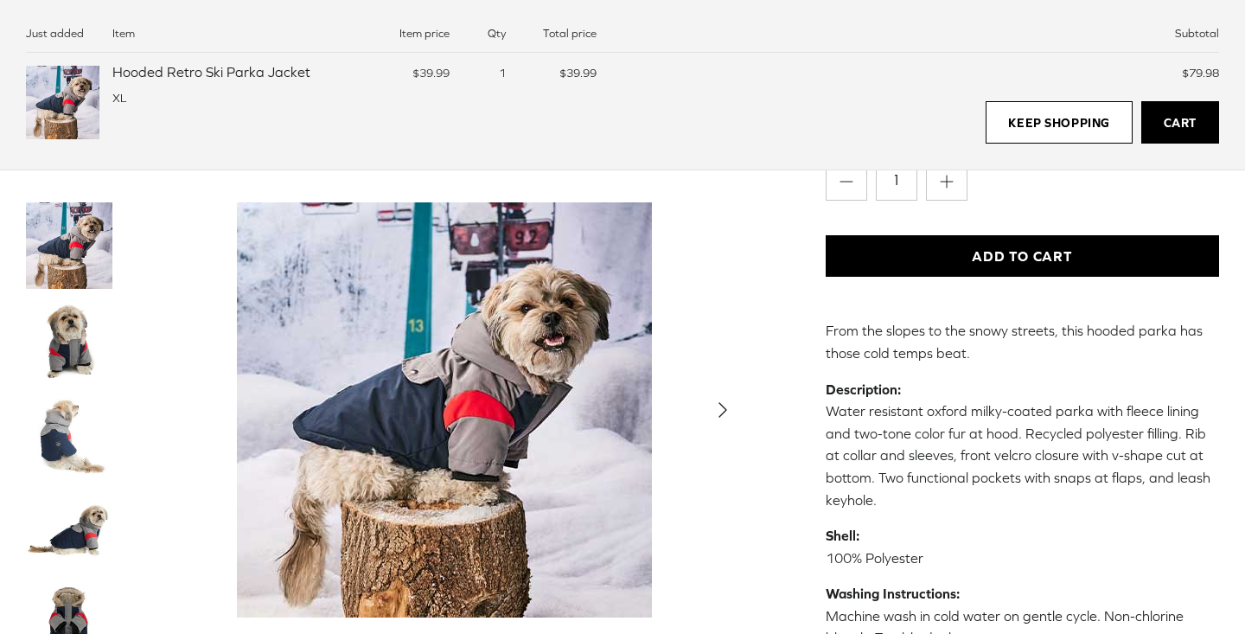
click at [70, 335] on img "Thumbnail Link" at bounding box center [69, 340] width 86 height 86
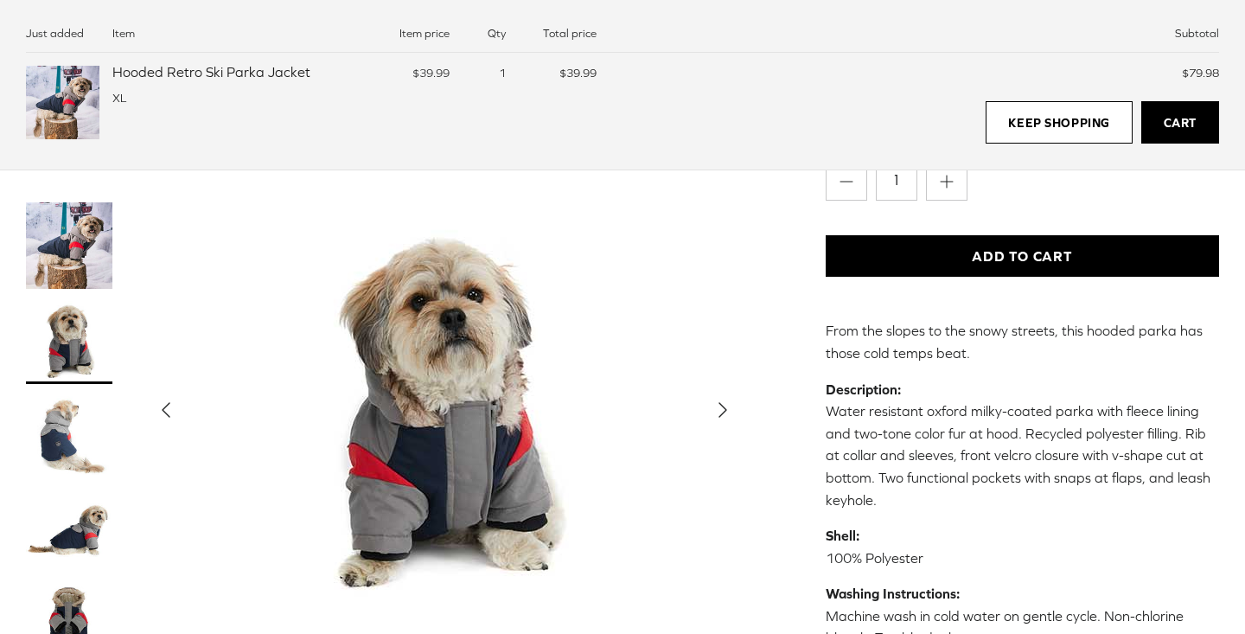
click at [81, 418] on img "Thumbnail Link" at bounding box center [69, 436] width 86 height 86
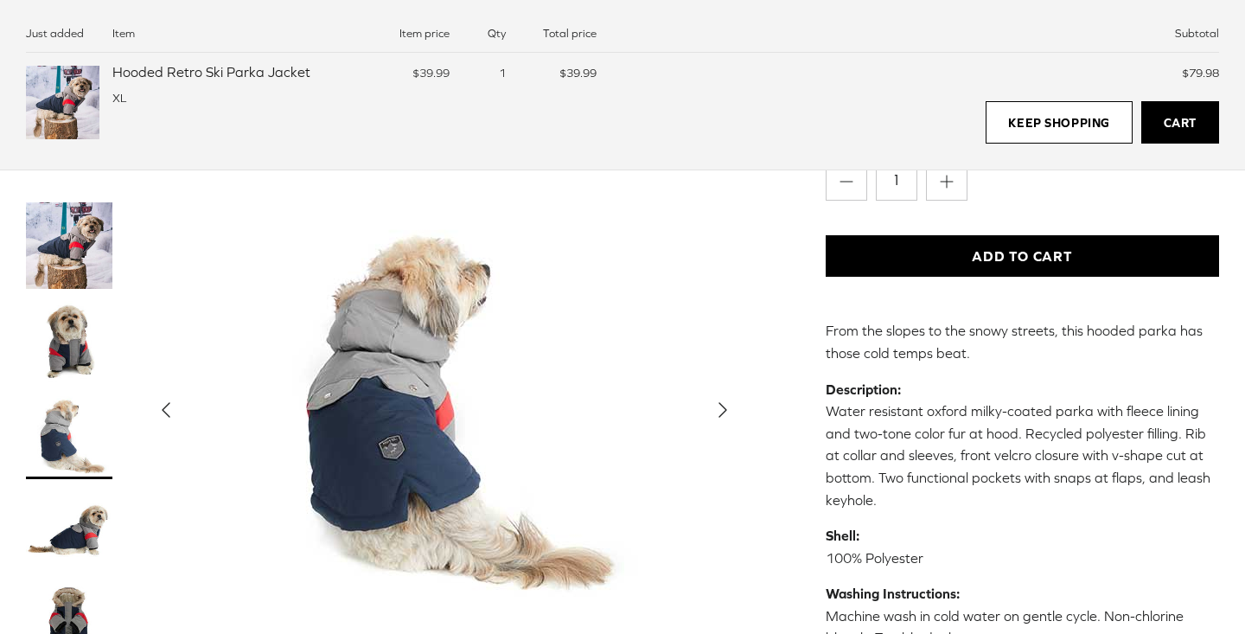
click at [91, 525] on img "Thumbnail Link" at bounding box center [69, 531] width 86 height 86
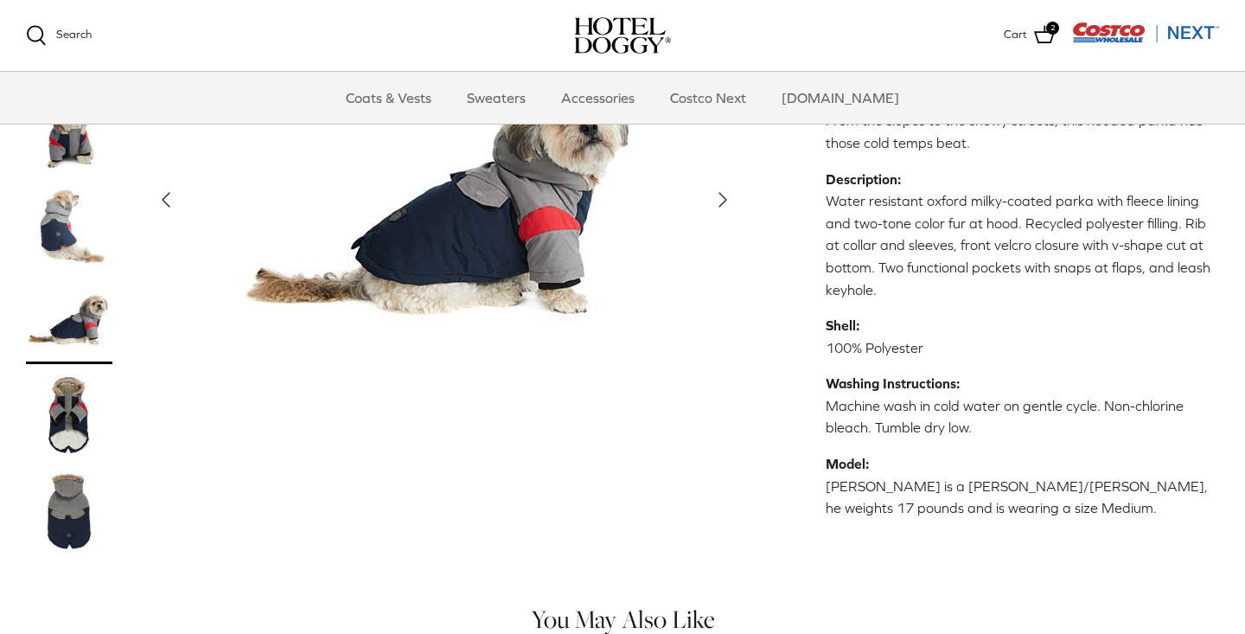
click at [50, 426] on img "Thumbnail Link" at bounding box center [69, 416] width 86 height 86
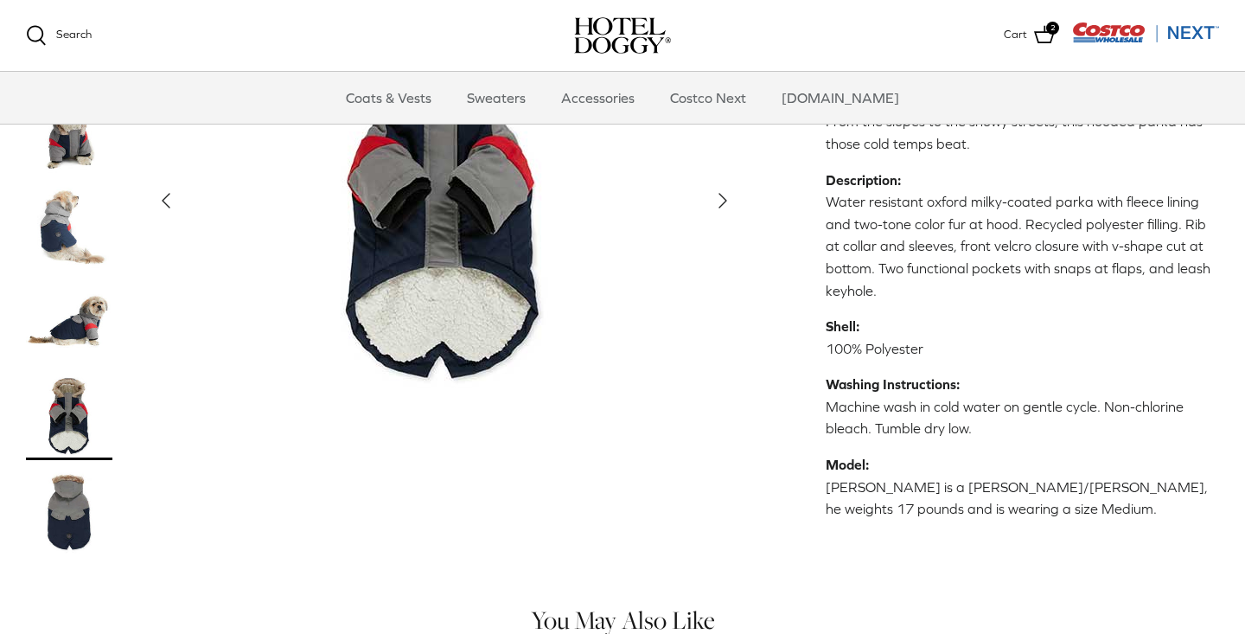
click at [55, 514] on img "Thumbnail Link" at bounding box center [69, 512] width 86 height 86
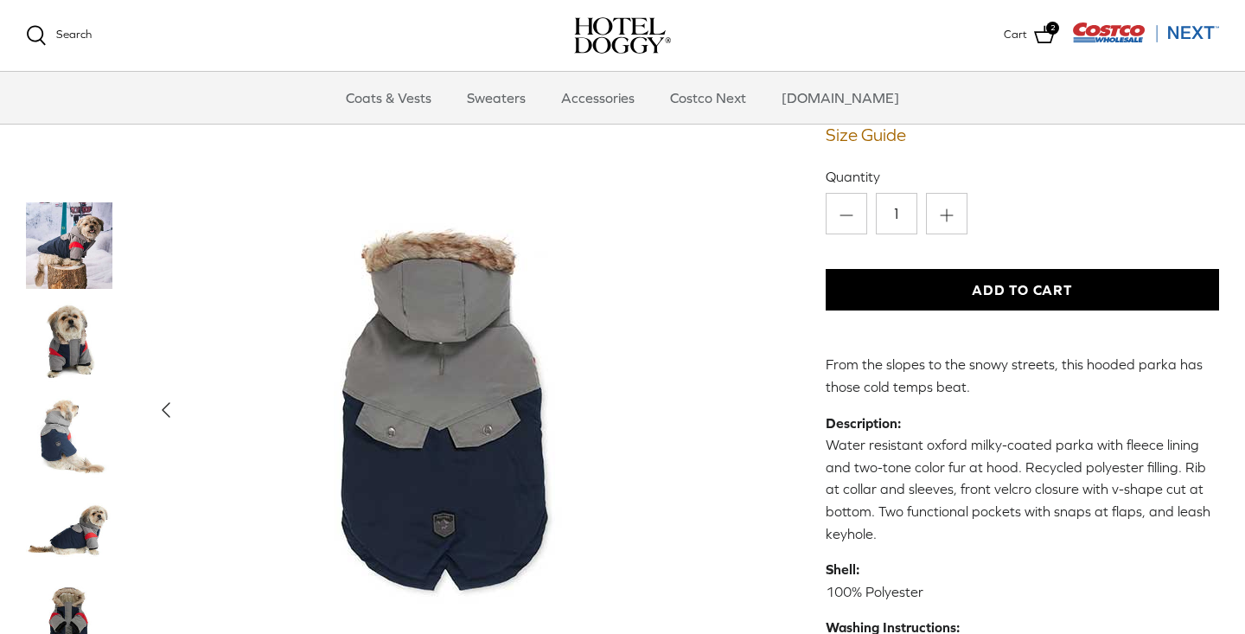
scroll to position [243, 0]
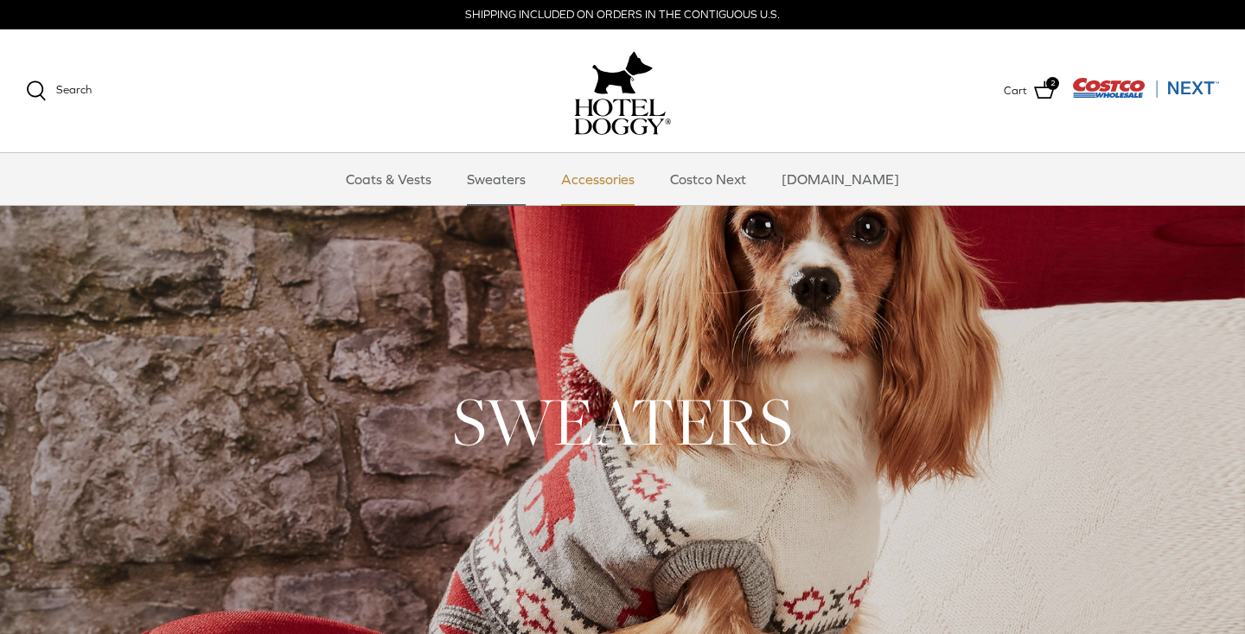
click at [640, 176] on link "Accessories" at bounding box center [598, 179] width 105 height 52
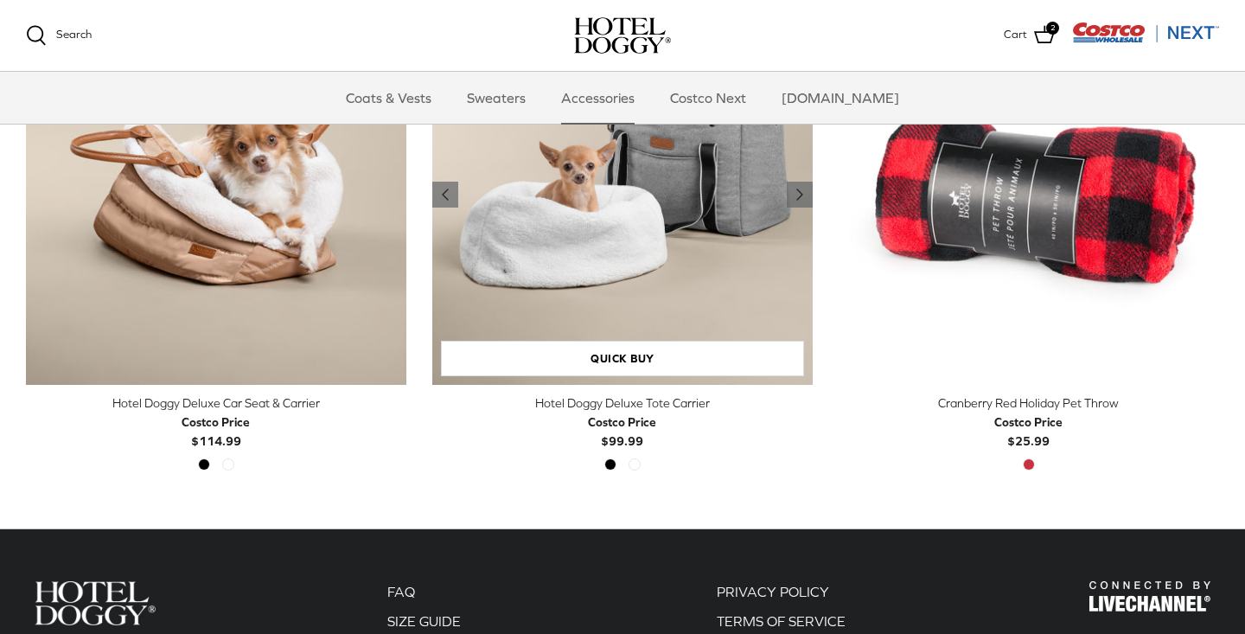
scroll to position [530, 0]
